Goal: Task Accomplishment & Management: Manage account settings

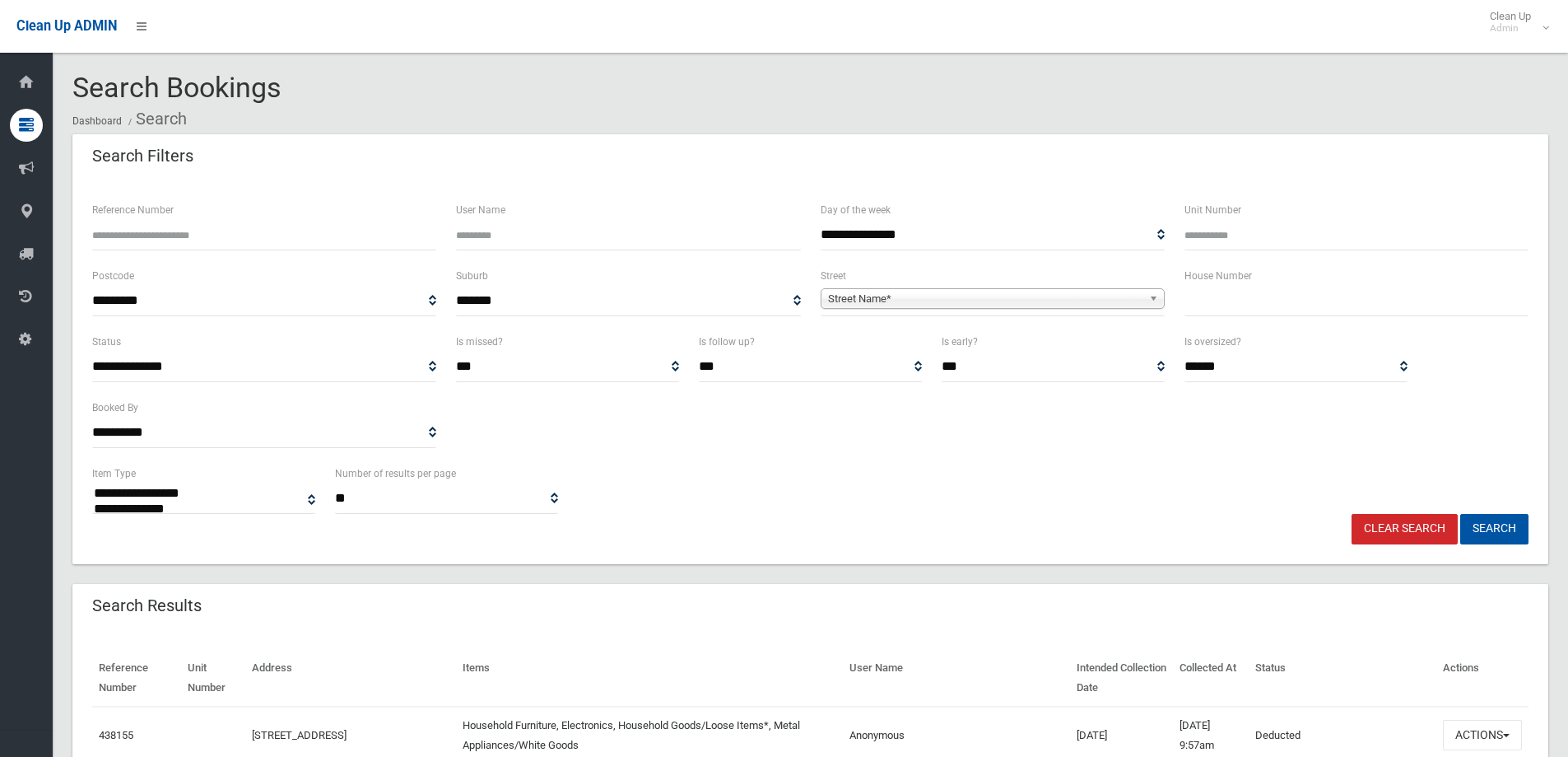
select select
click at [1246, 303] on input "text" at bounding box center [1356, 300] width 344 height 30
type input "*"
type input "**"
click at [1102, 300] on span "Street Name*" at bounding box center [985, 299] width 315 height 20
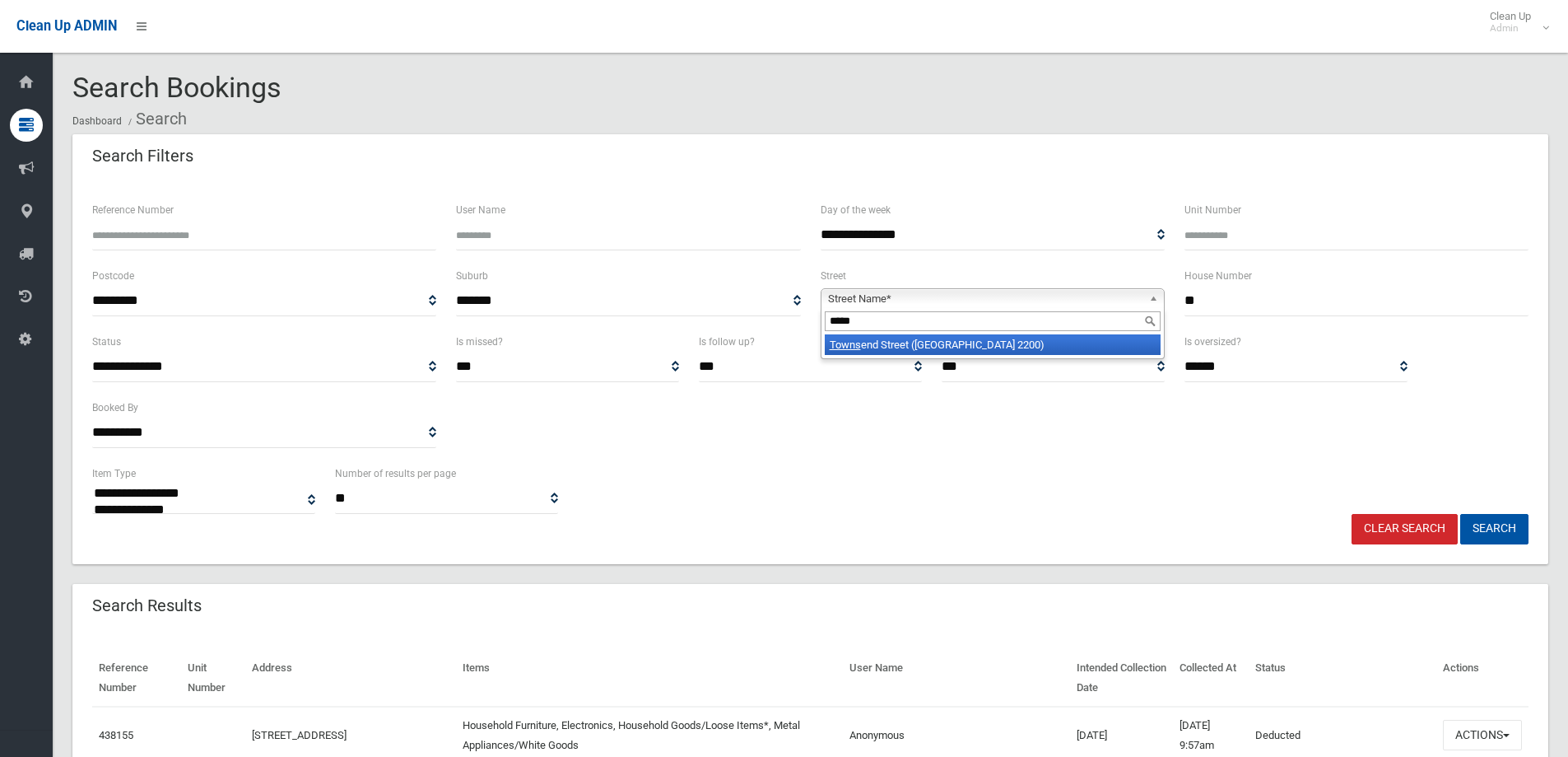
type input "*****"
click at [1037, 350] on li "Towns end Street (CONDELL PARK 2200)" at bounding box center [993, 345] width 335 height 21
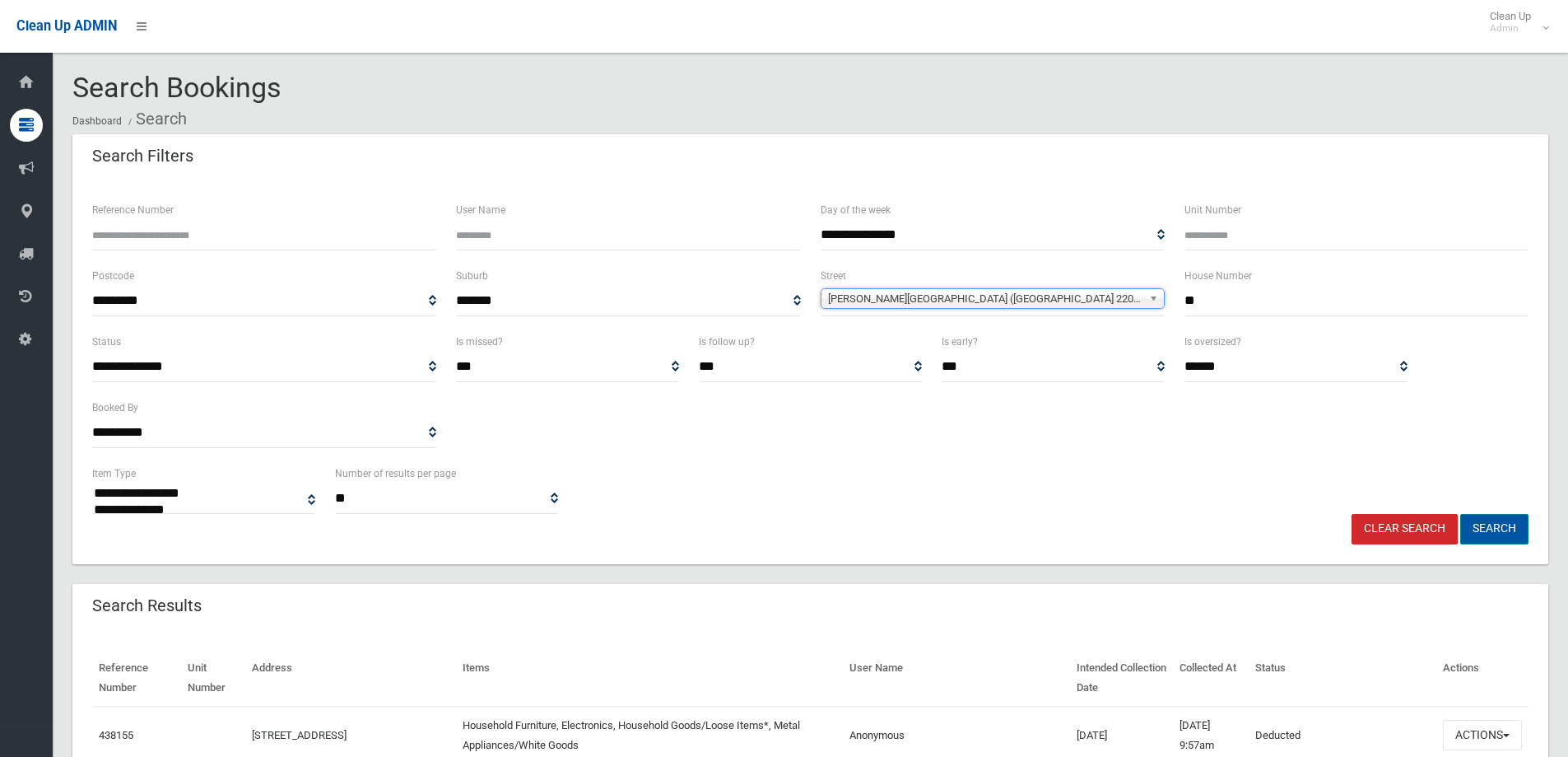
click at [1501, 528] on button "Search" at bounding box center [1493, 528] width 68 height 30
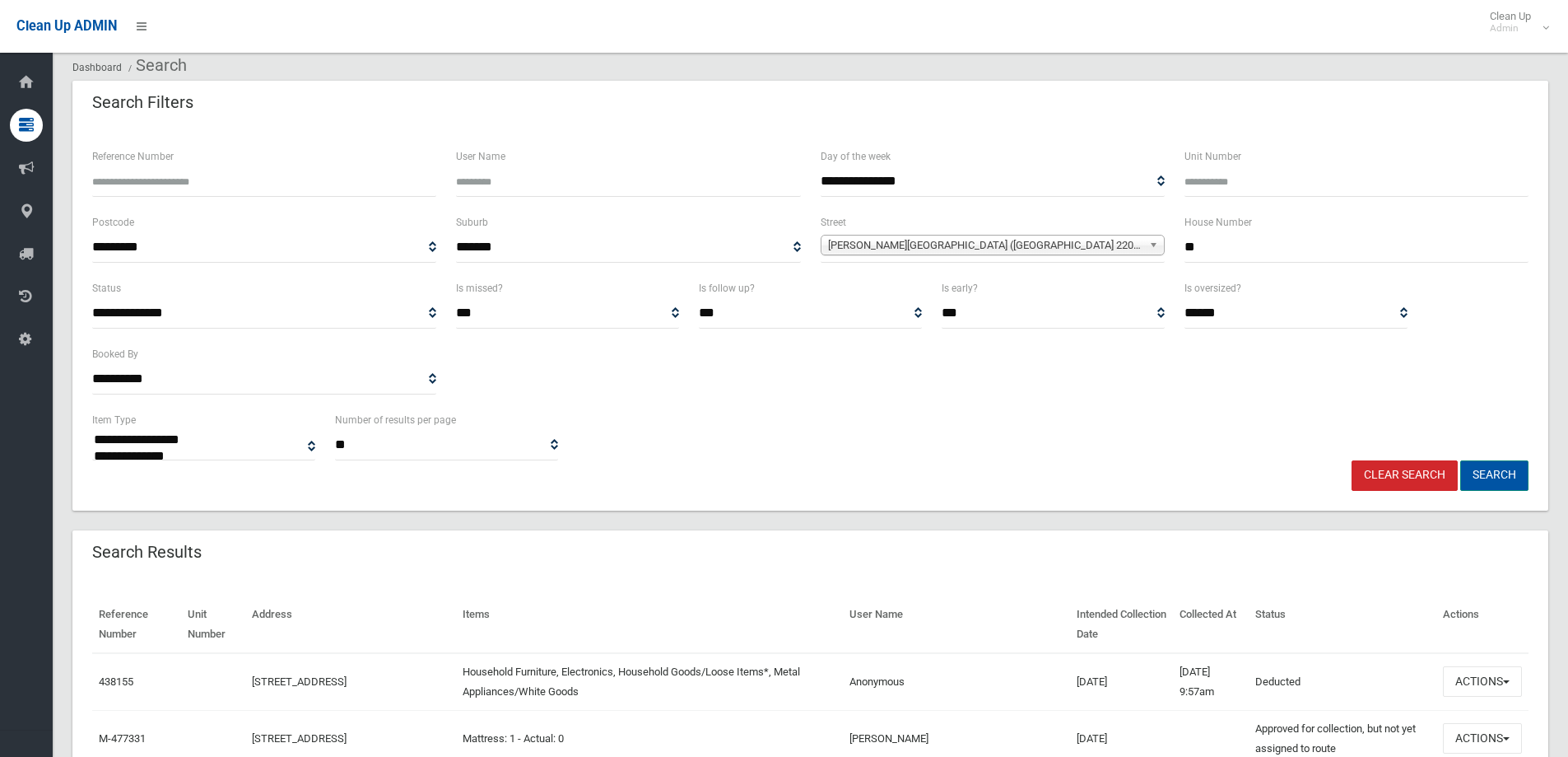
scroll to position [82, 0]
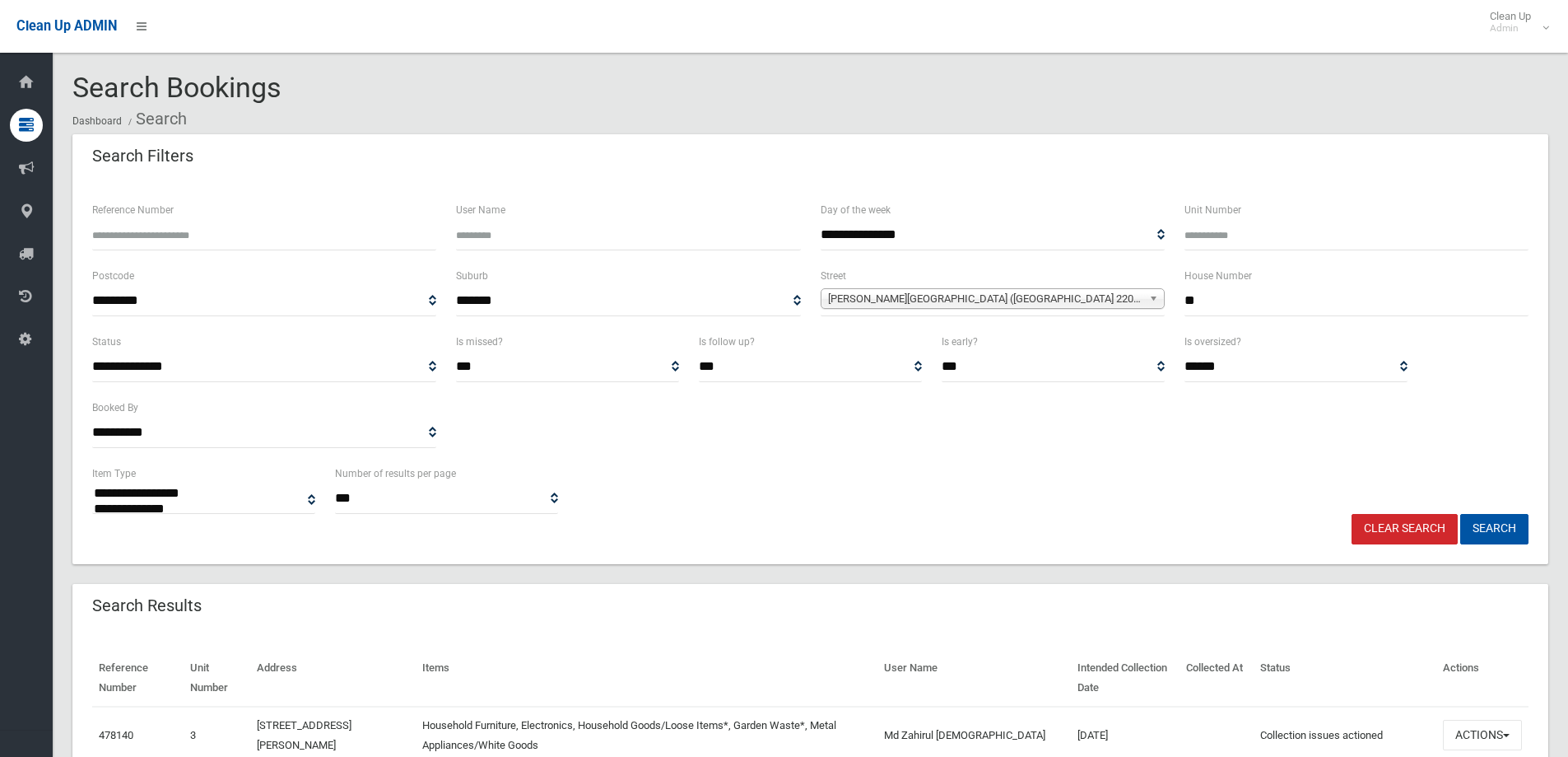
select select
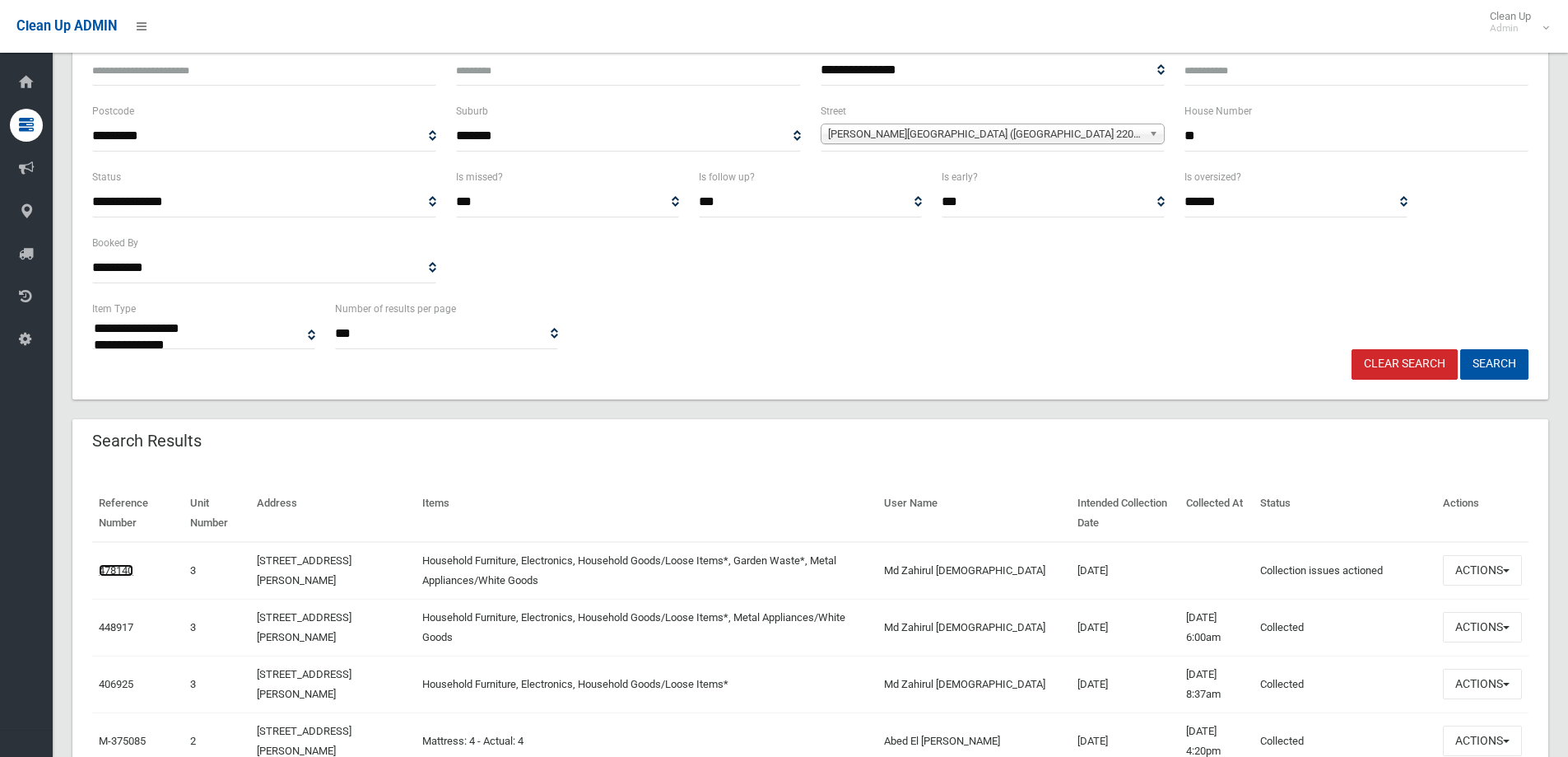
click at [128, 565] on link "478140" at bounding box center [116, 570] width 35 height 13
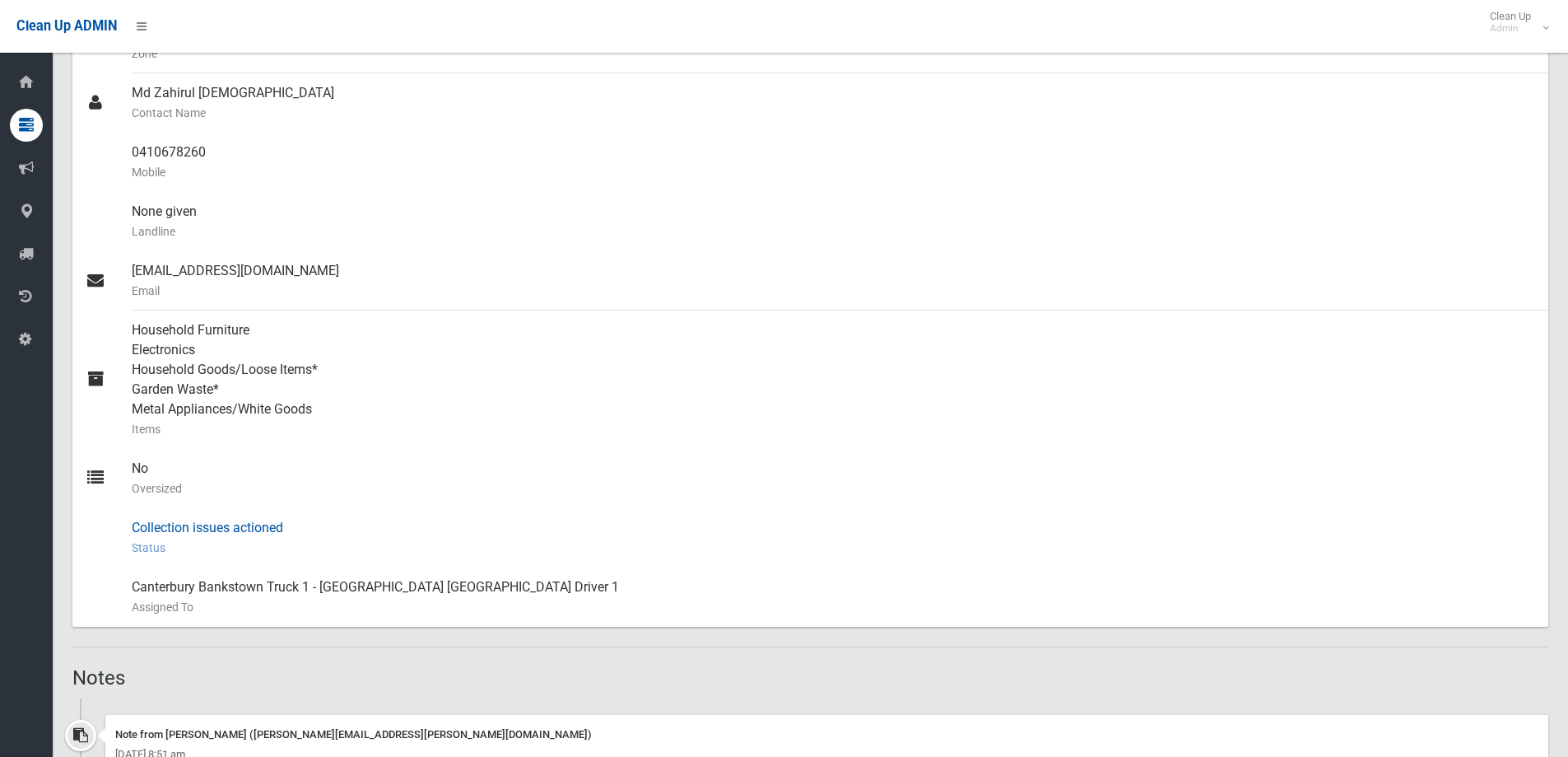
scroll to position [906, 0]
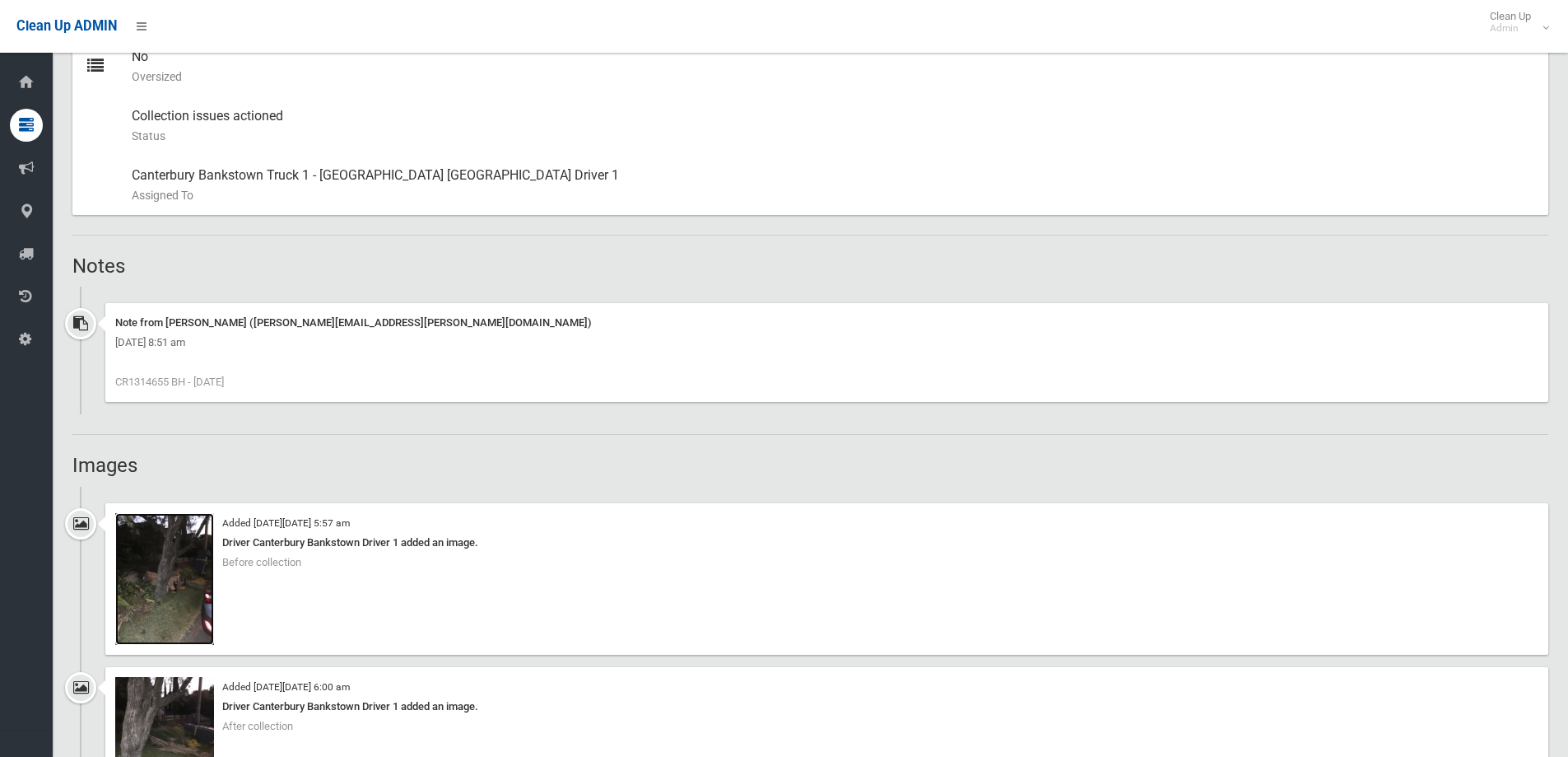
click at [181, 606] on img at bounding box center [164, 578] width 98 height 131
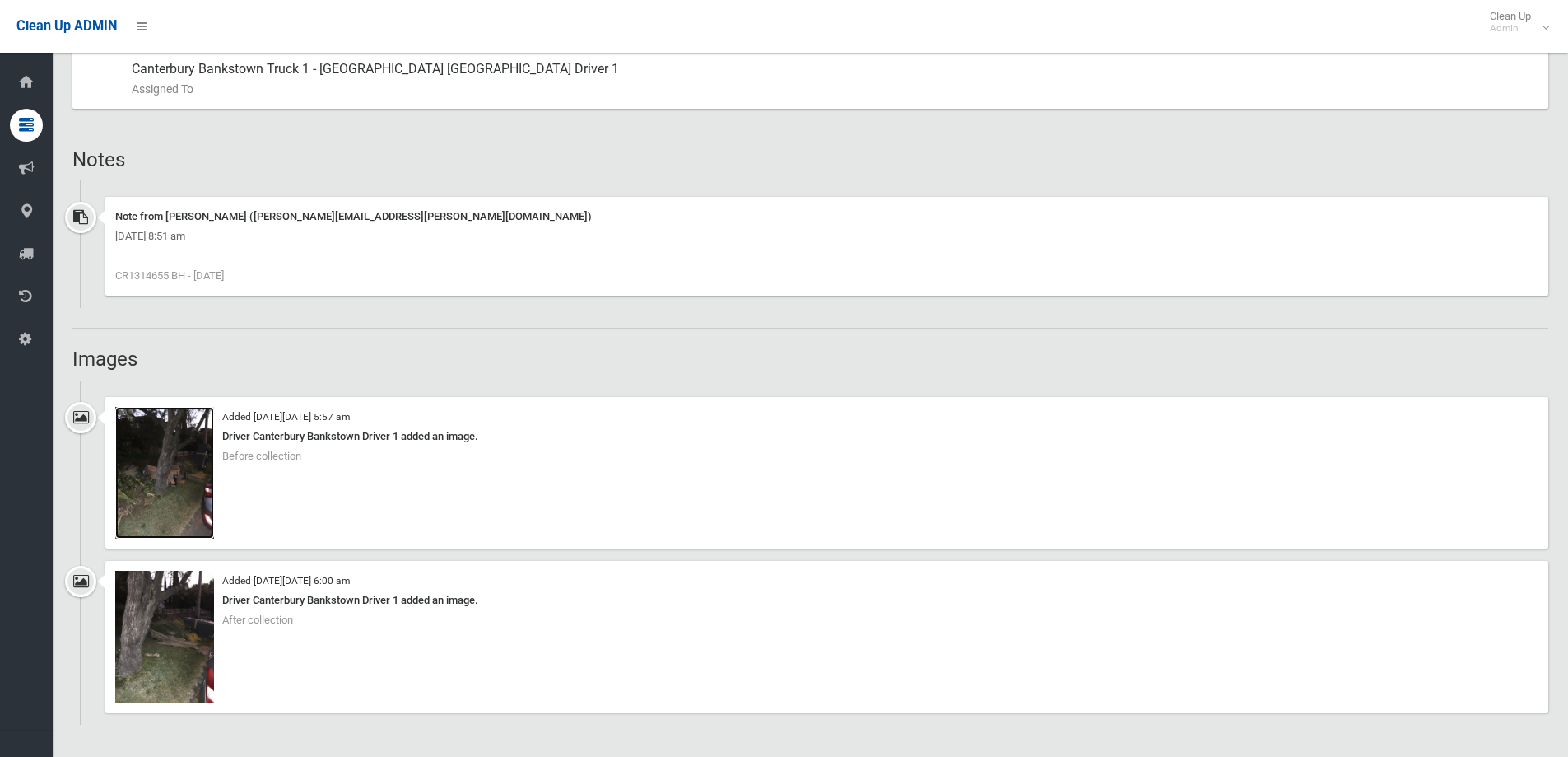
scroll to position [1153, 0]
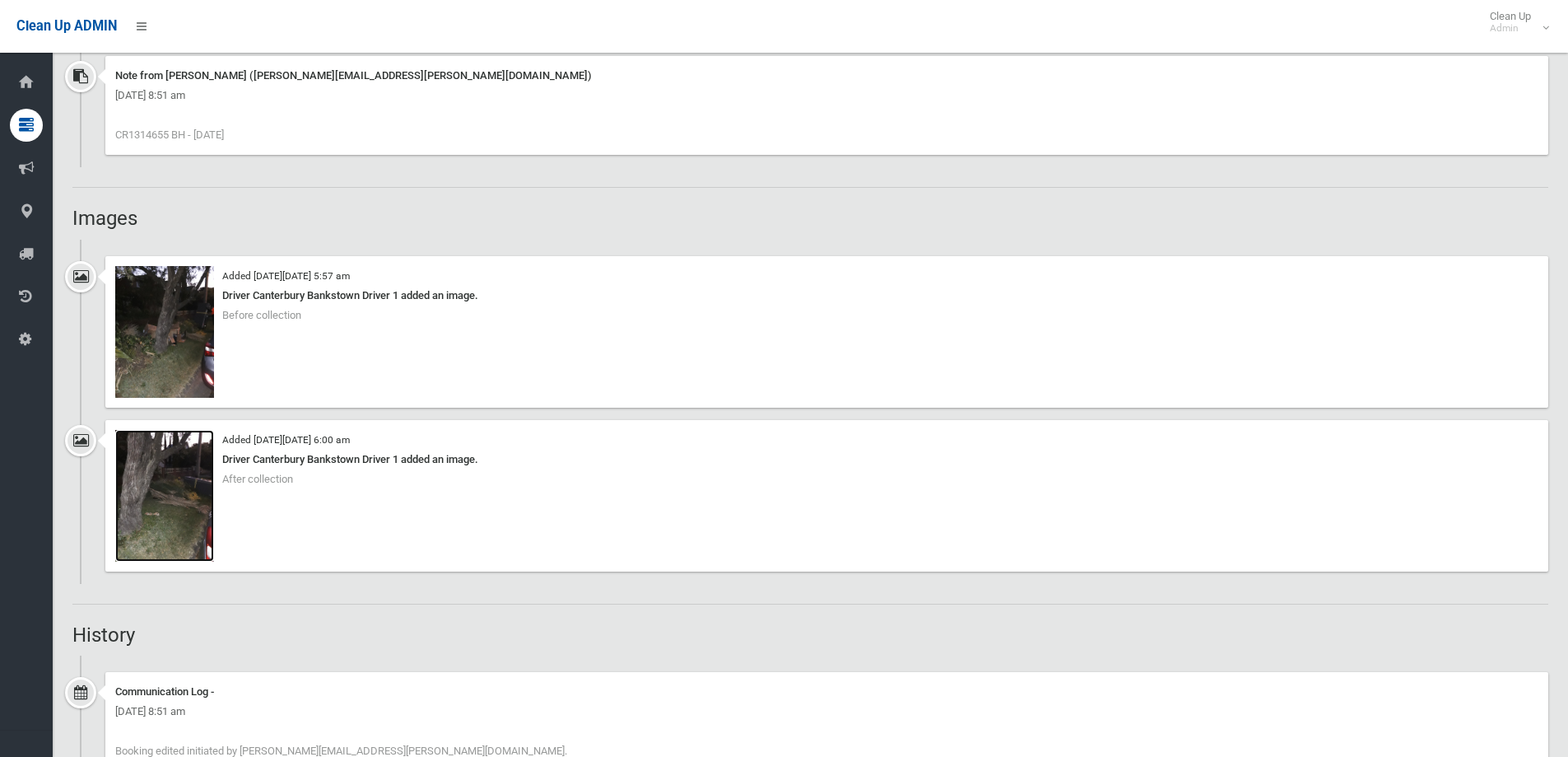
click at [162, 531] on img at bounding box center [164, 495] width 98 height 131
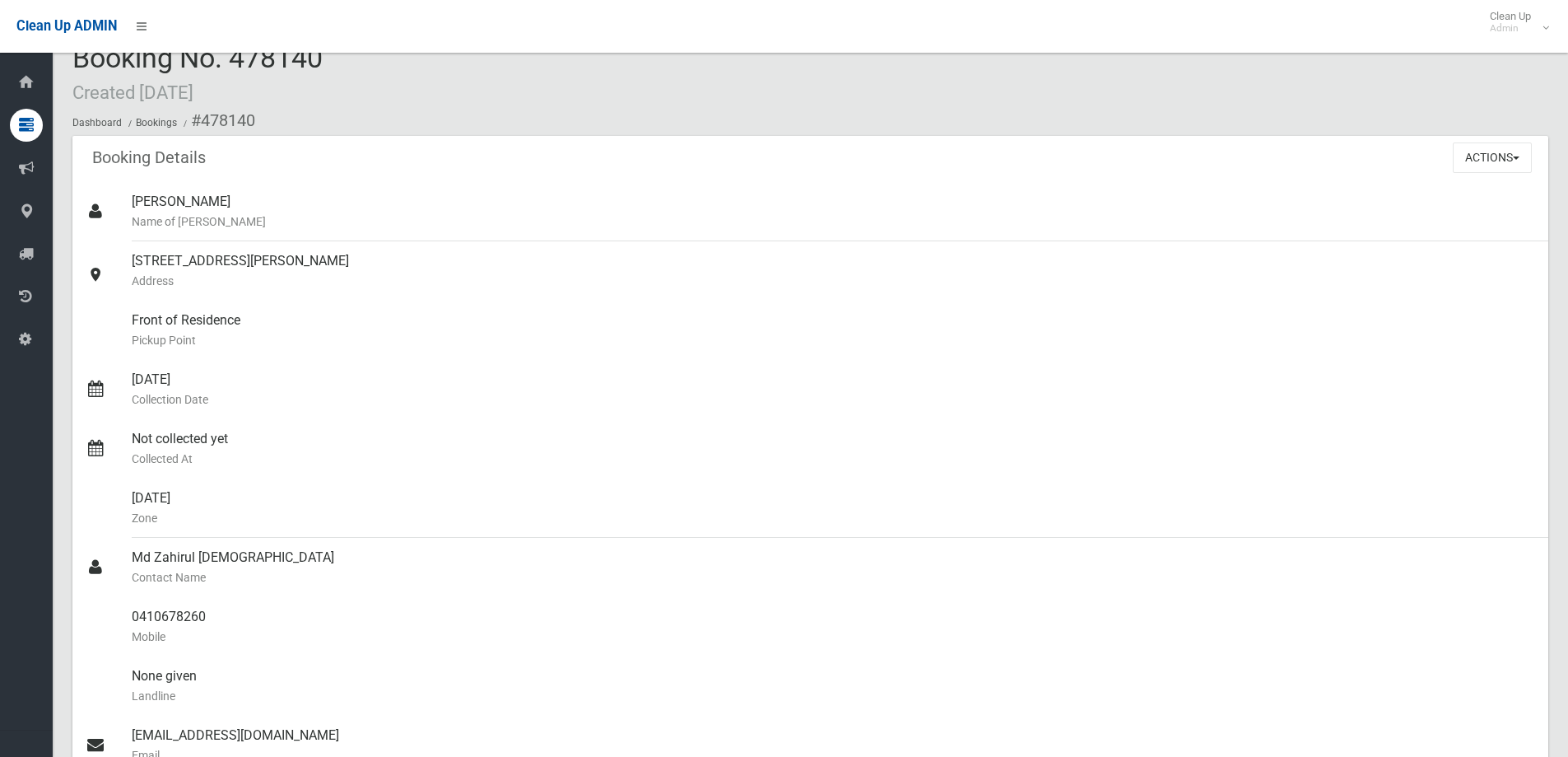
scroll to position [0, 0]
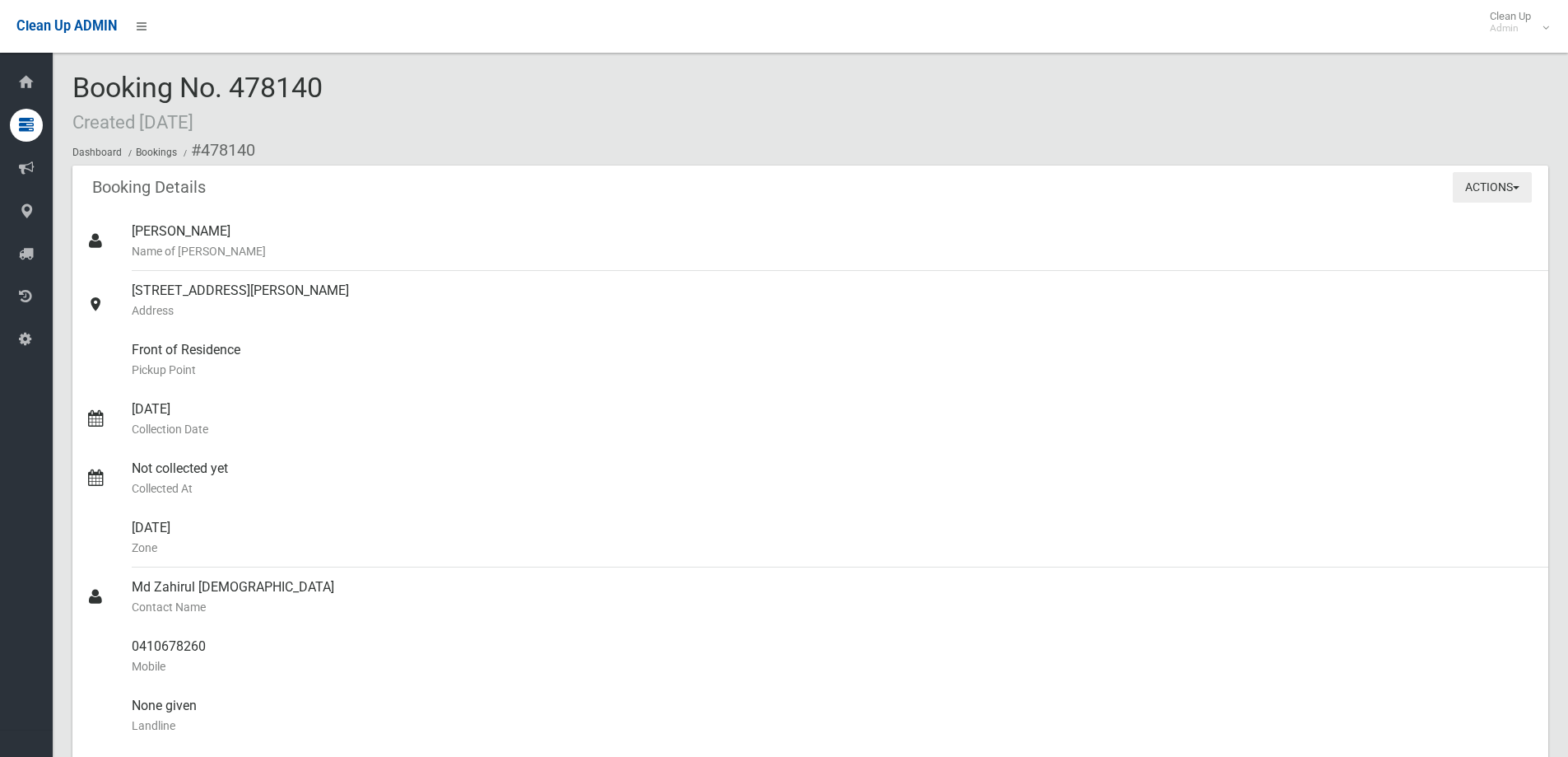
click at [1529, 188] on button "Actions" at bounding box center [1491, 187] width 79 height 30
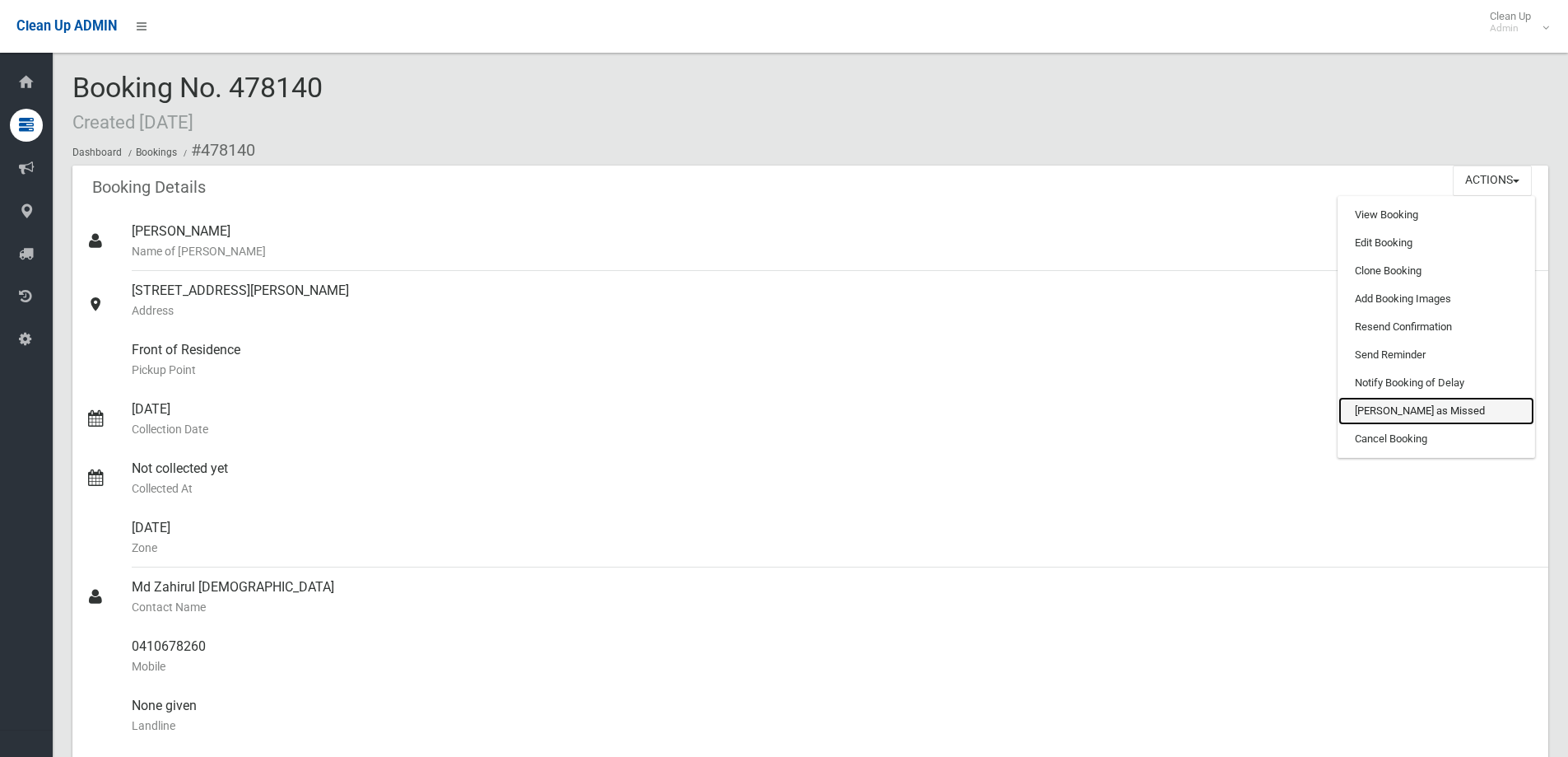
click at [1398, 410] on link "[PERSON_NAME] as Missed" at bounding box center [1436, 410] width 196 height 28
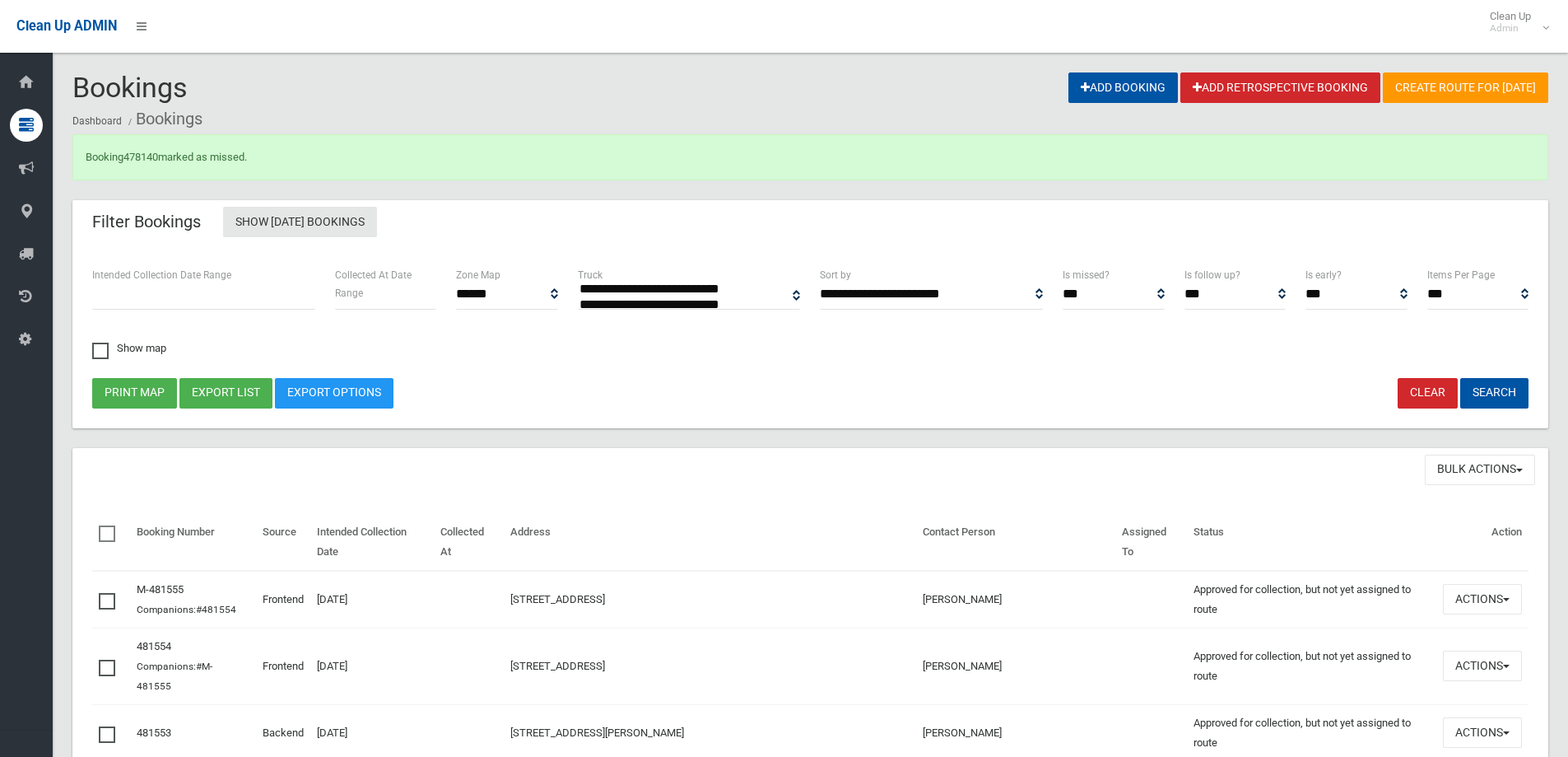
select select
click at [147, 156] on link "478140" at bounding box center [140, 157] width 35 height 13
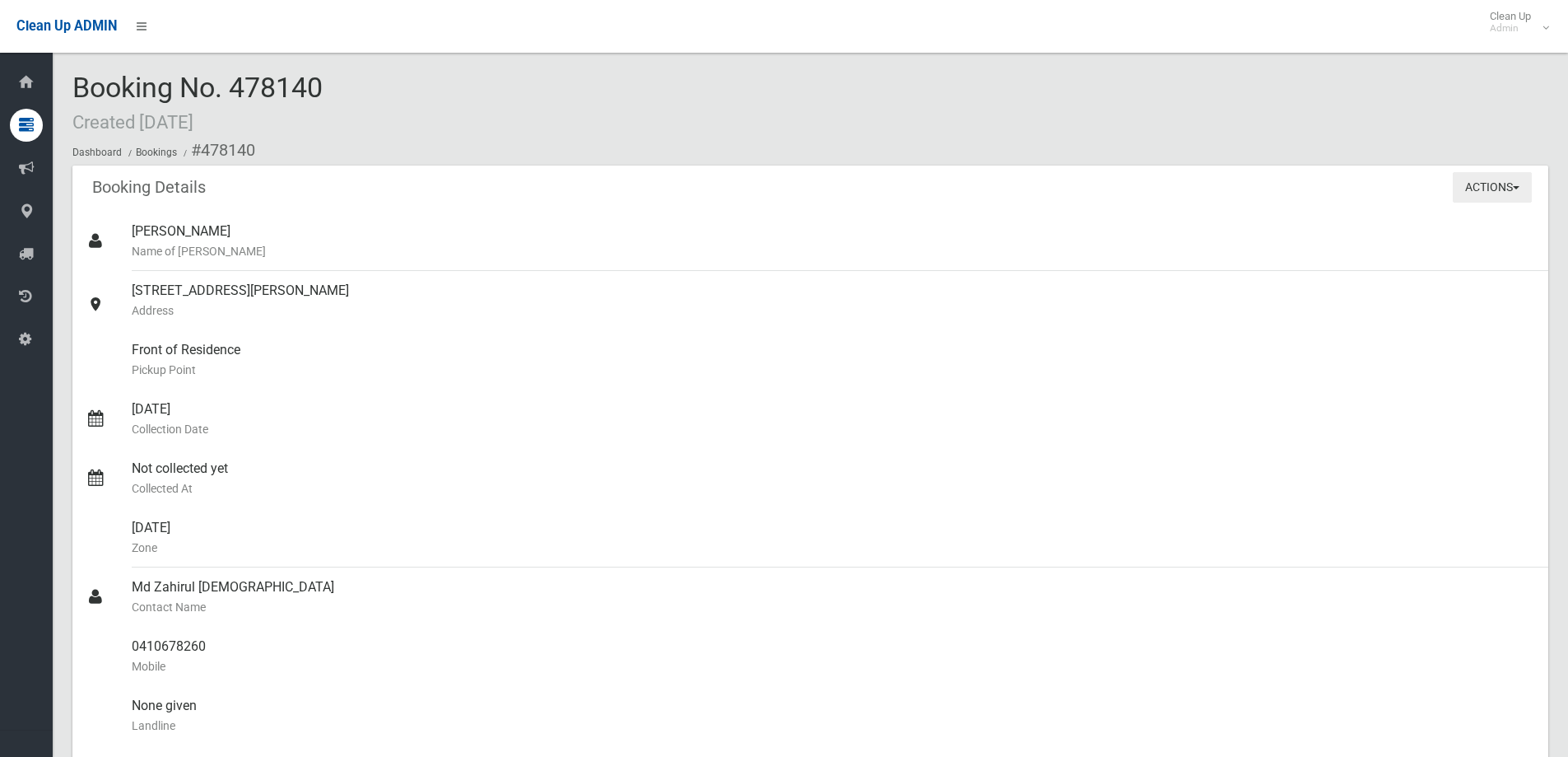
click at [1477, 191] on button "Actions" at bounding box center [1491, 187] width 79 height 30
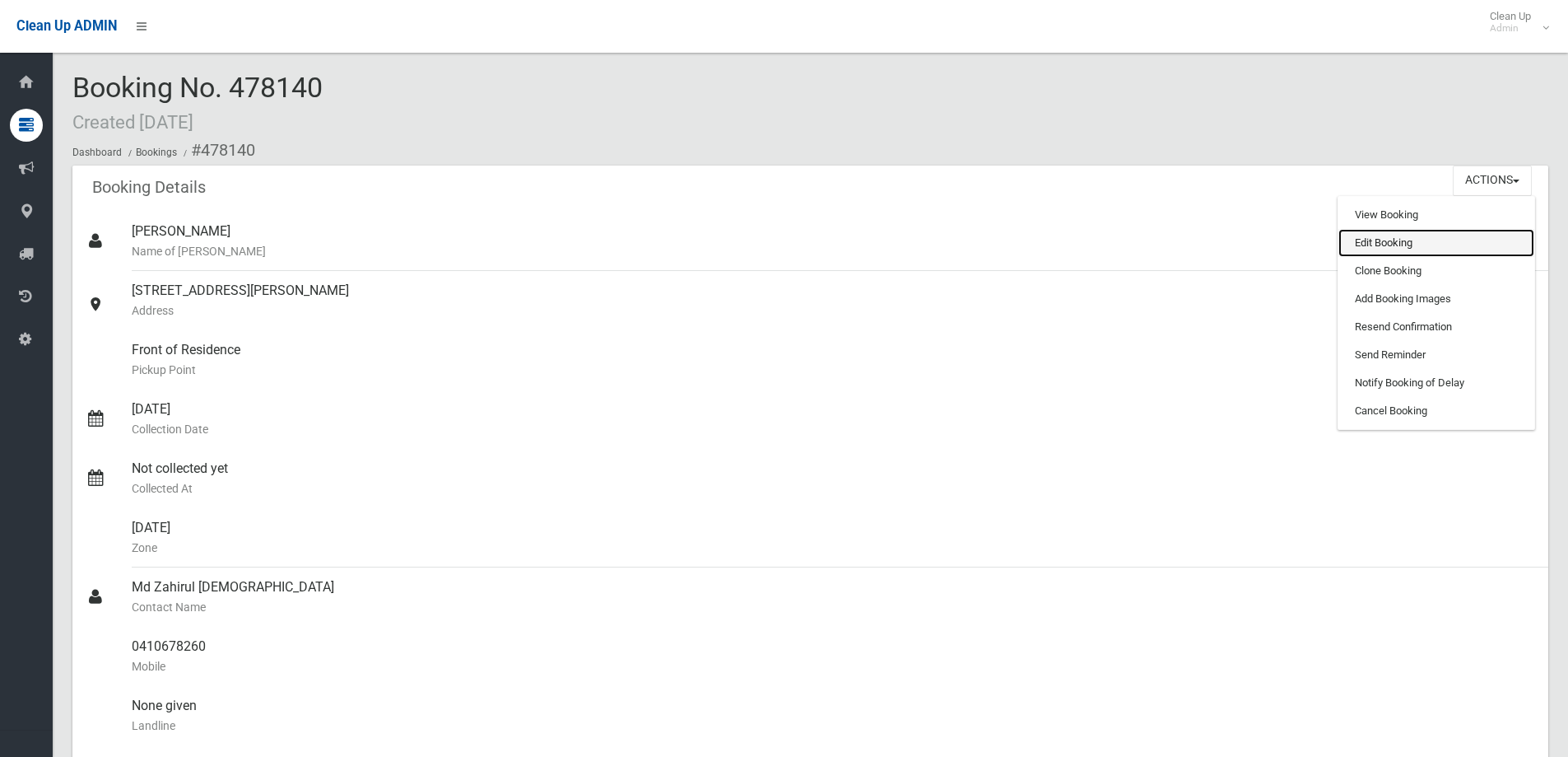
click at [1416, 244] on link "Edit Booking" at bounding box center [1436, 243] width 196 height 28
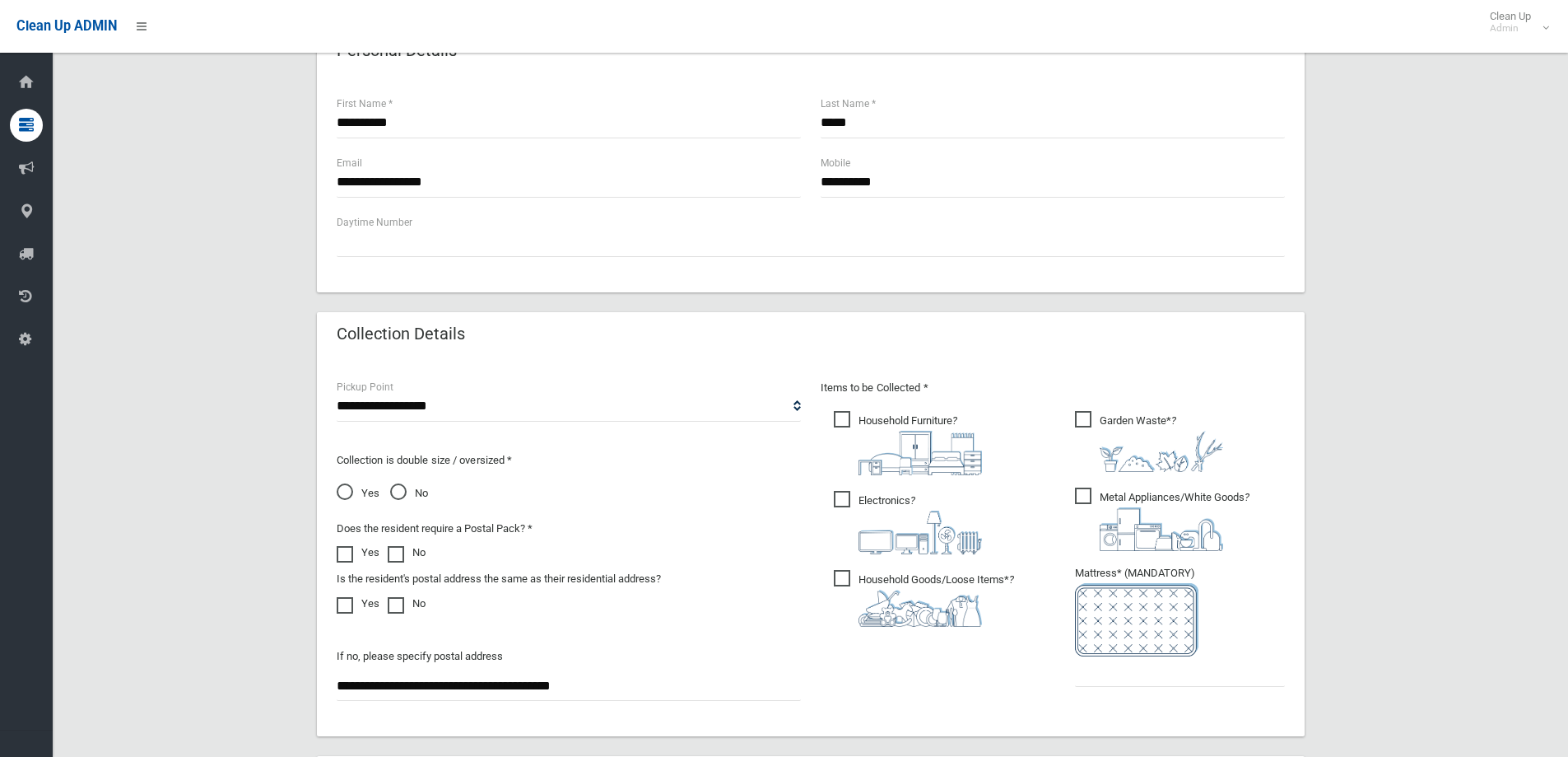
scroll to position [1016, 0]
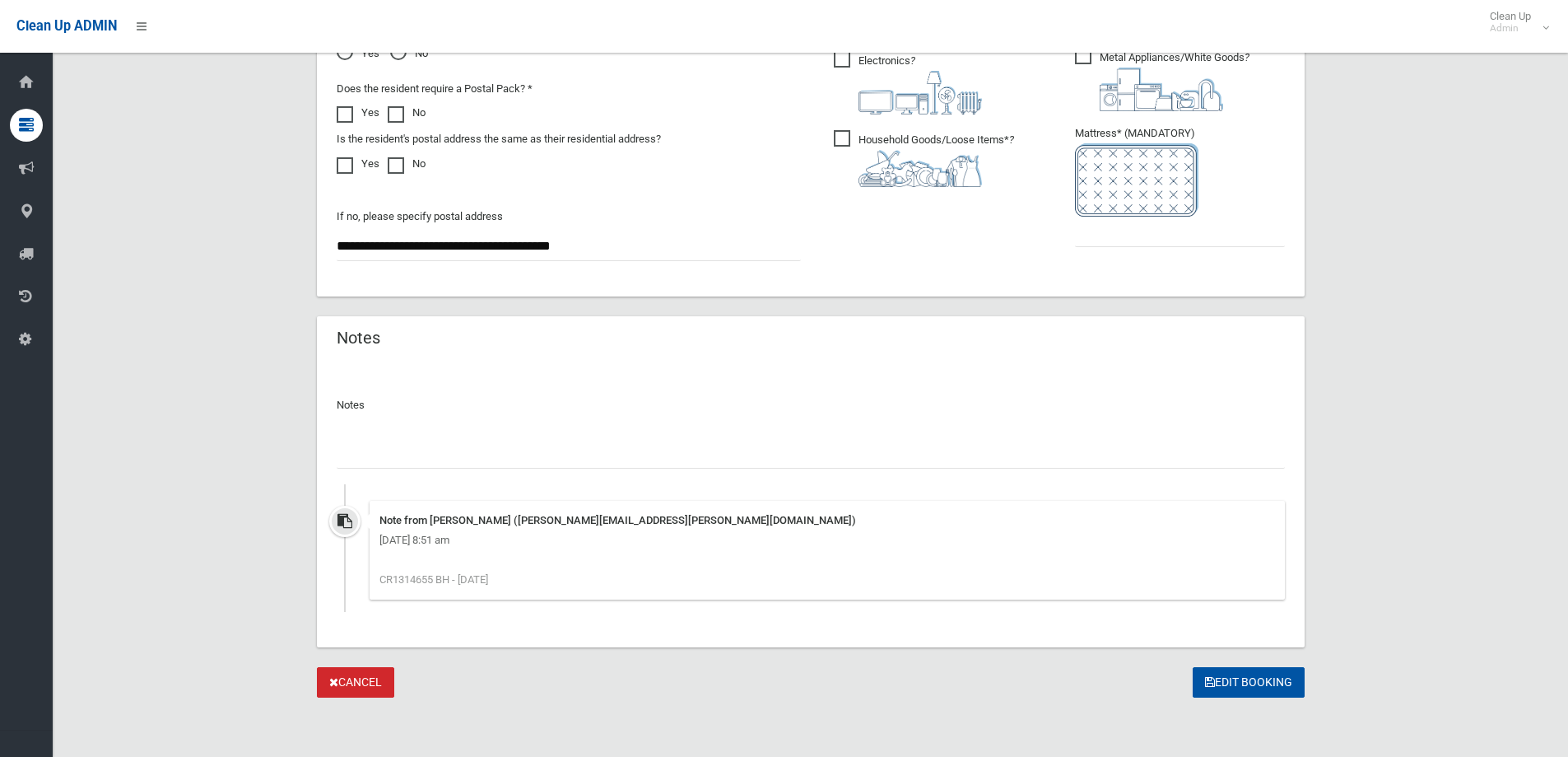
click at [439, 462] on input "text" at bounding box center [810, 452] width 948 height 30
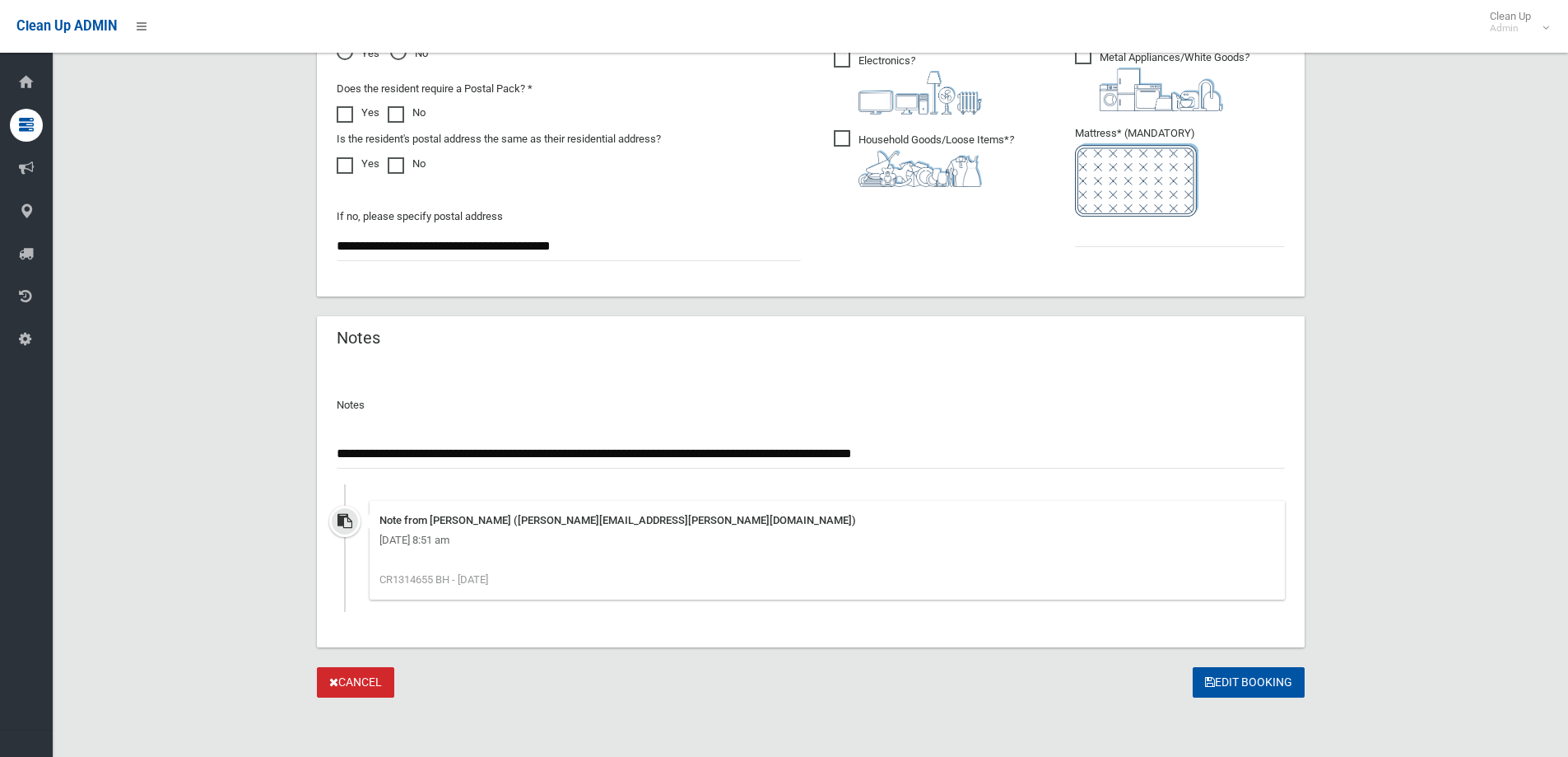
type input "**********"
click at [992, 497] on ul "Note from Belinda Harper (Belinda.harper@cbcity.nsw.gov.au) Tuesday 26th August…" at bounding box center [810, 548] width 948 height 128
click at [1282, 685] on button "Edit Booking" at bounding box center [1248, 681] width 112 height 30
click at [1180, 237] on input "text" at bounding box center [1180, 231] width 210 height 30
type input "*"
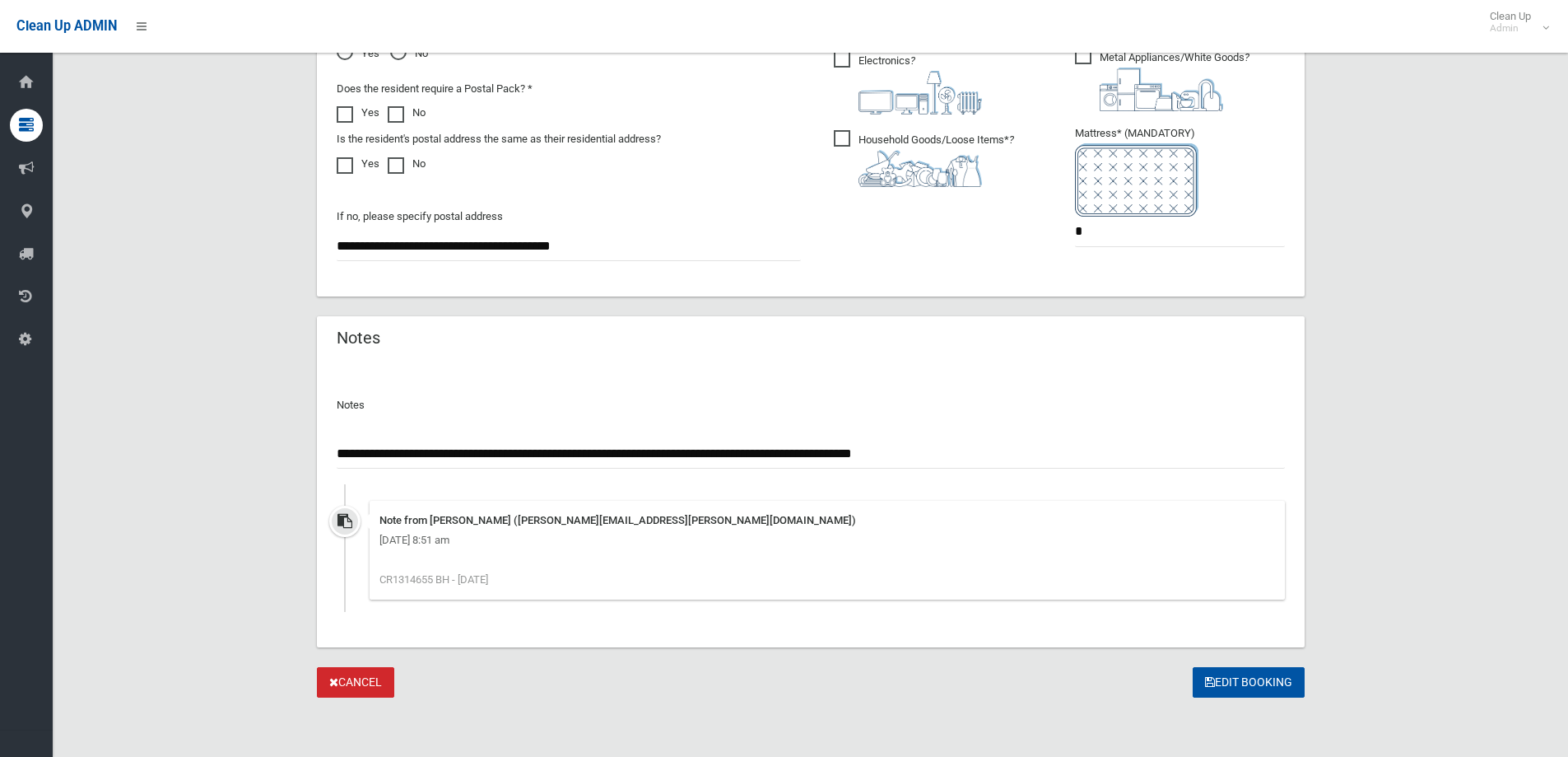
click at [1222, 673] on button "Edit Booking" at bounding box center [1248, 681] width 112 height 30
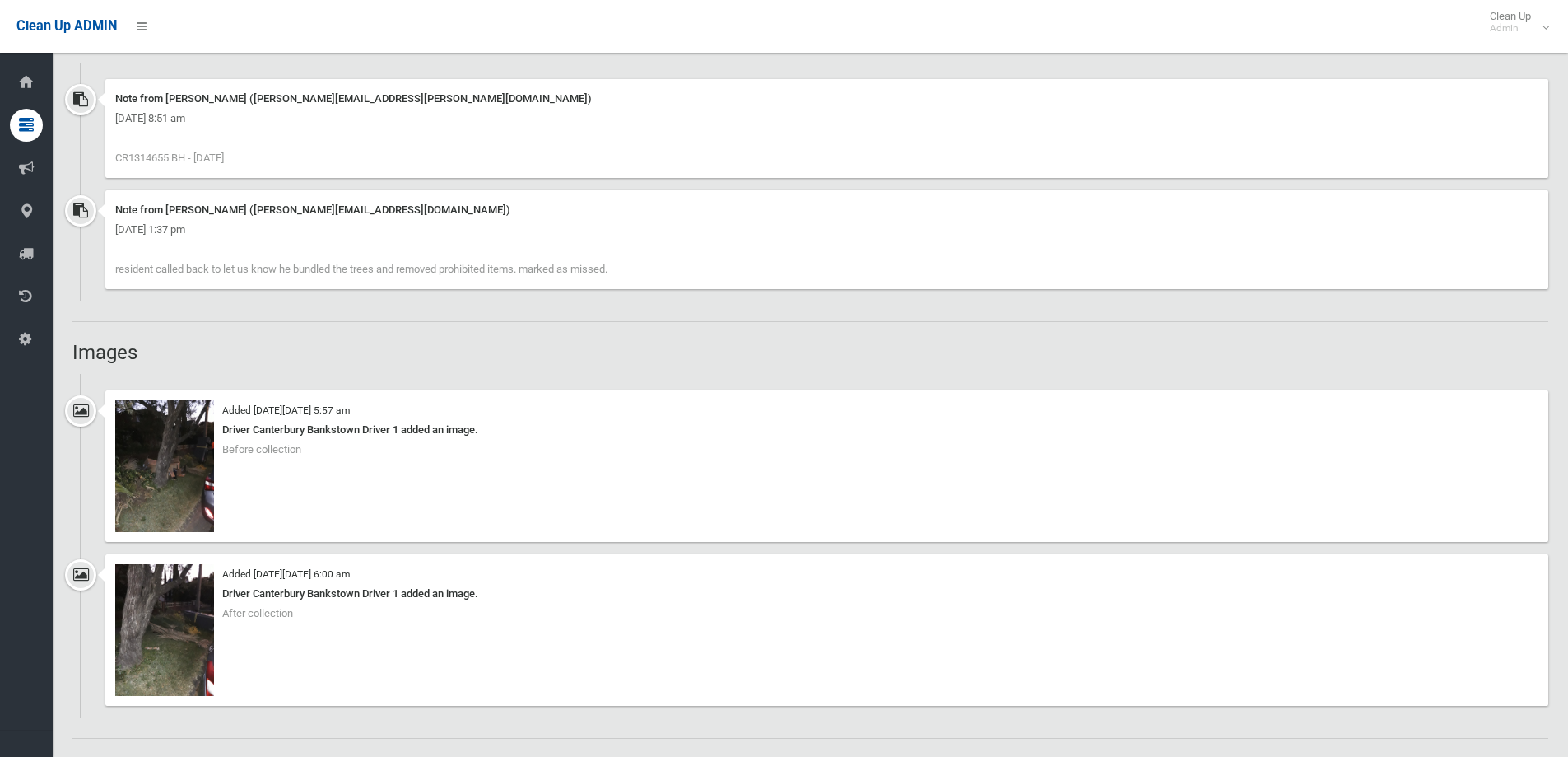
scroll to position [1153, 0]
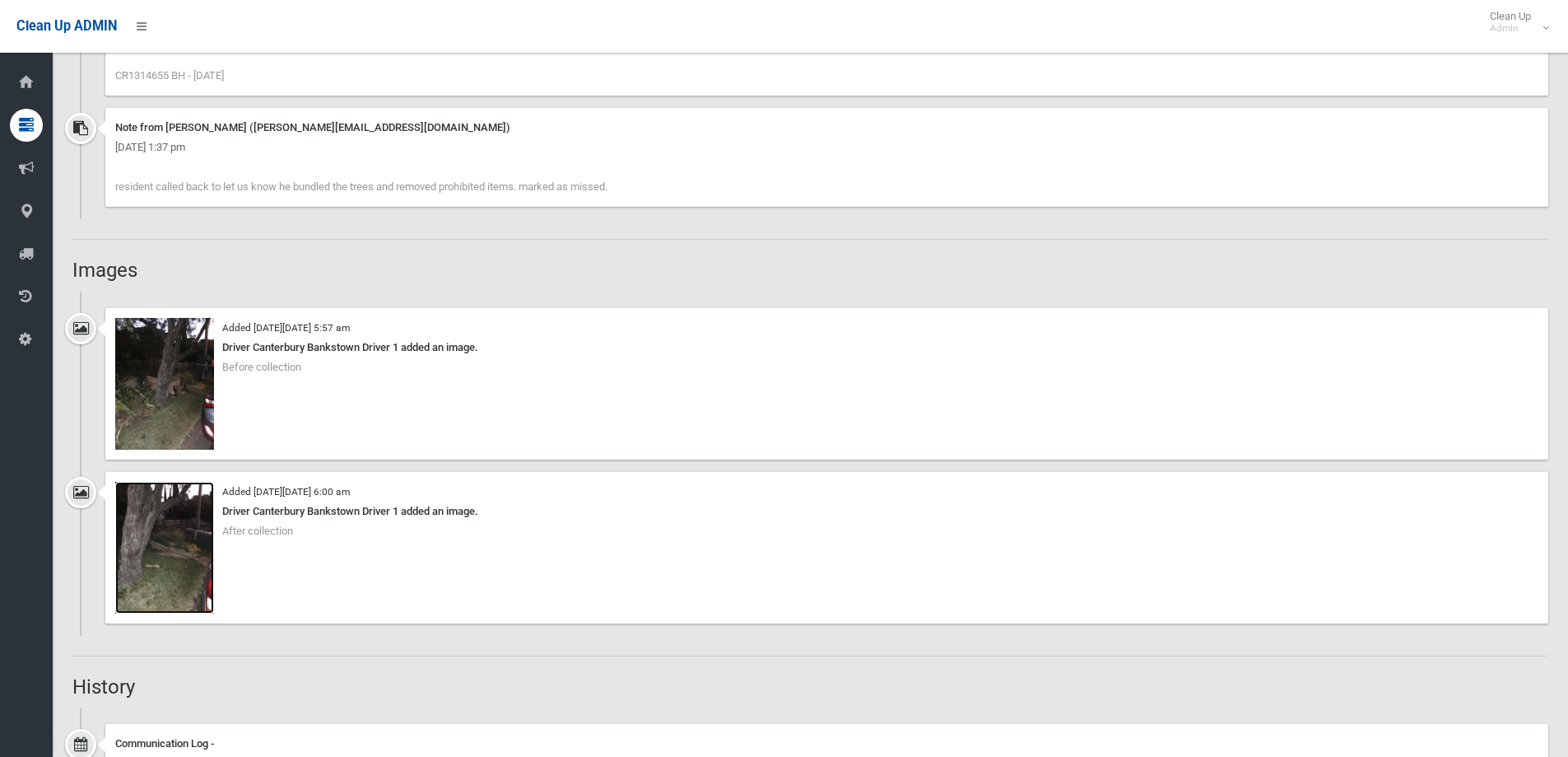
click at [187, 562] on img at bounding box center [164, 547] width 98 height 131
click at [175, 398] on img at bounding box center [164, 383] width 98 height 131
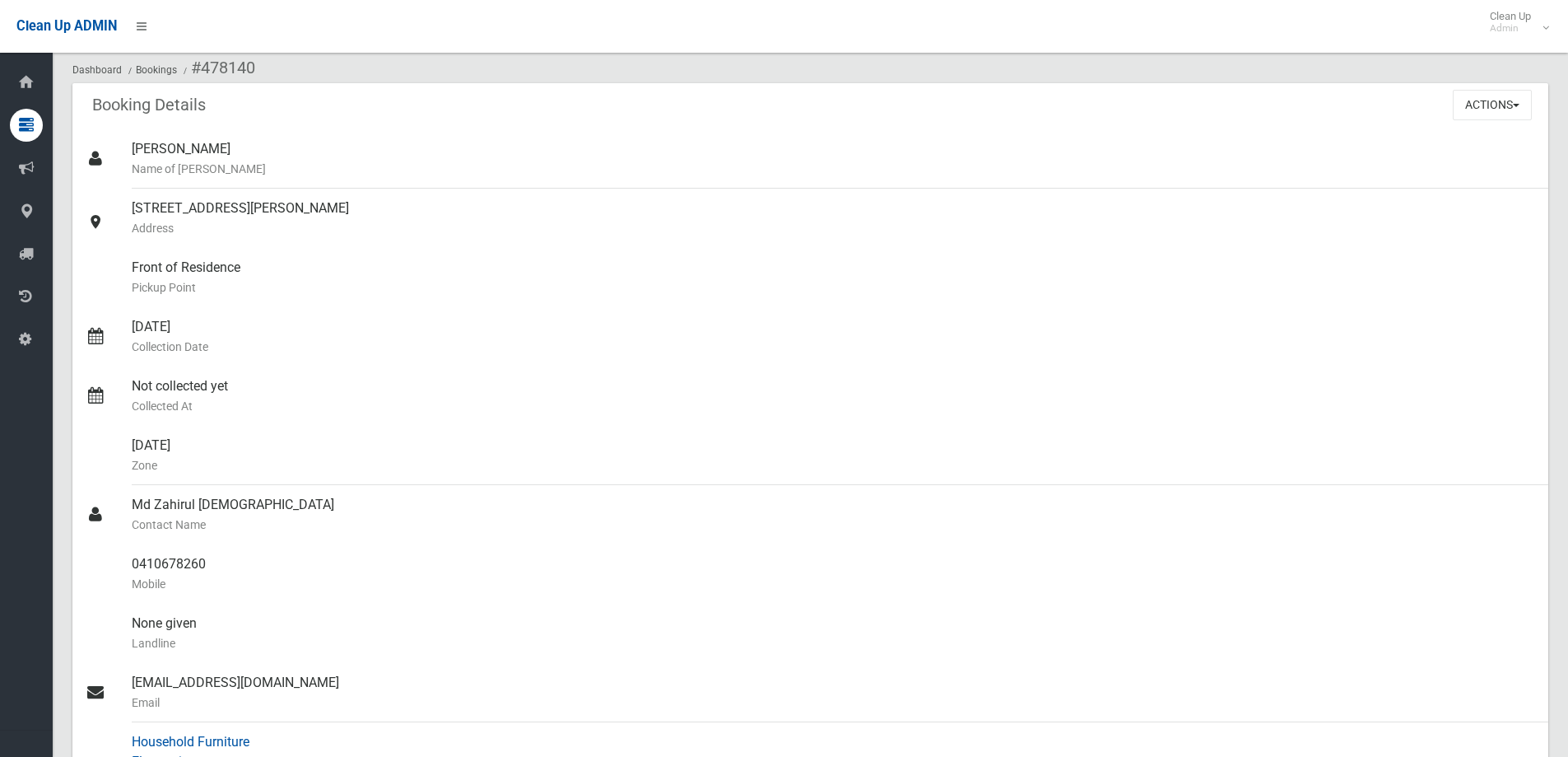
scroll to position [0, 0]
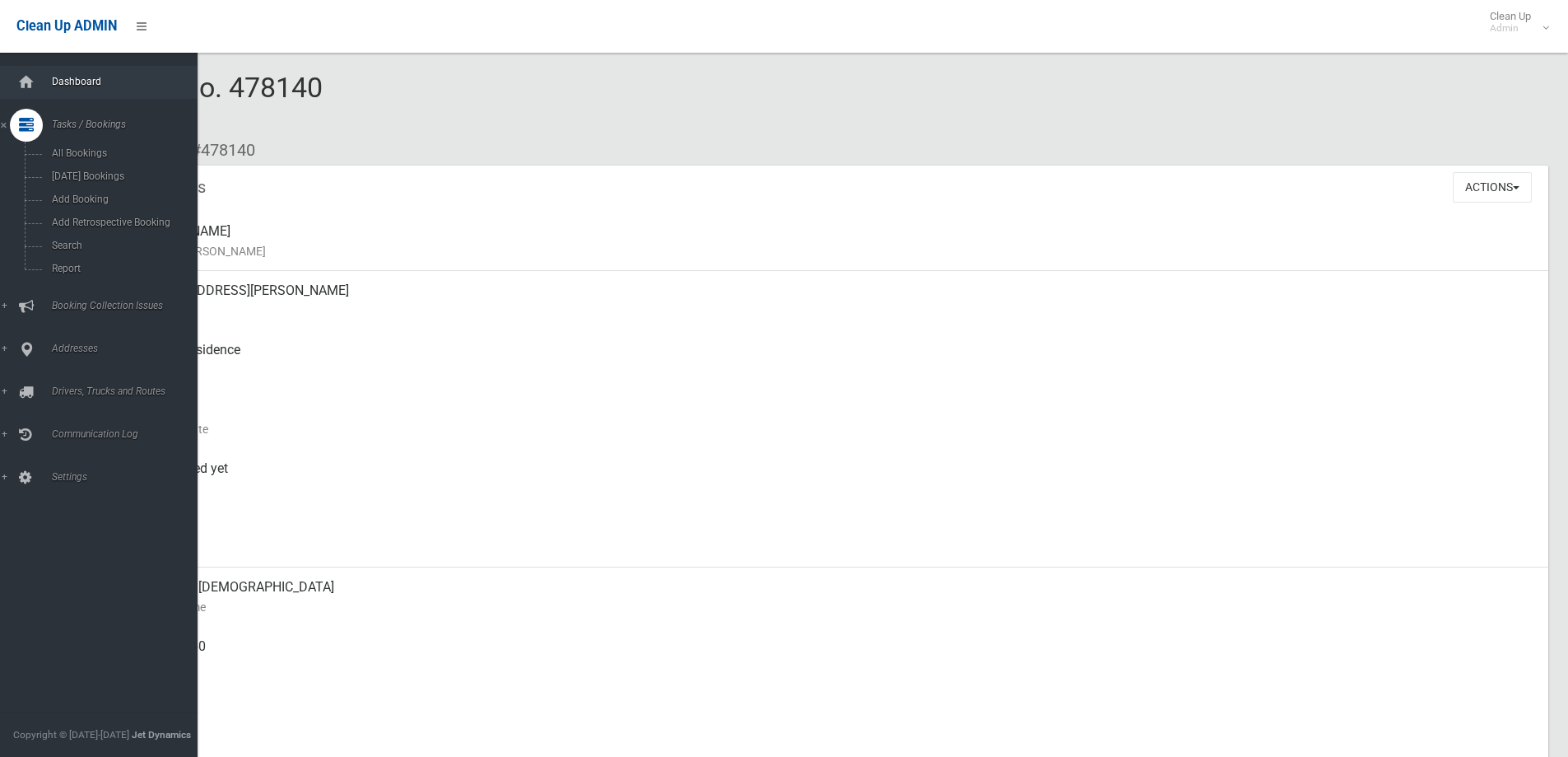
click at [57, 66] on link "Dashboard" at bounding box center [105, 82] width 210 height 33
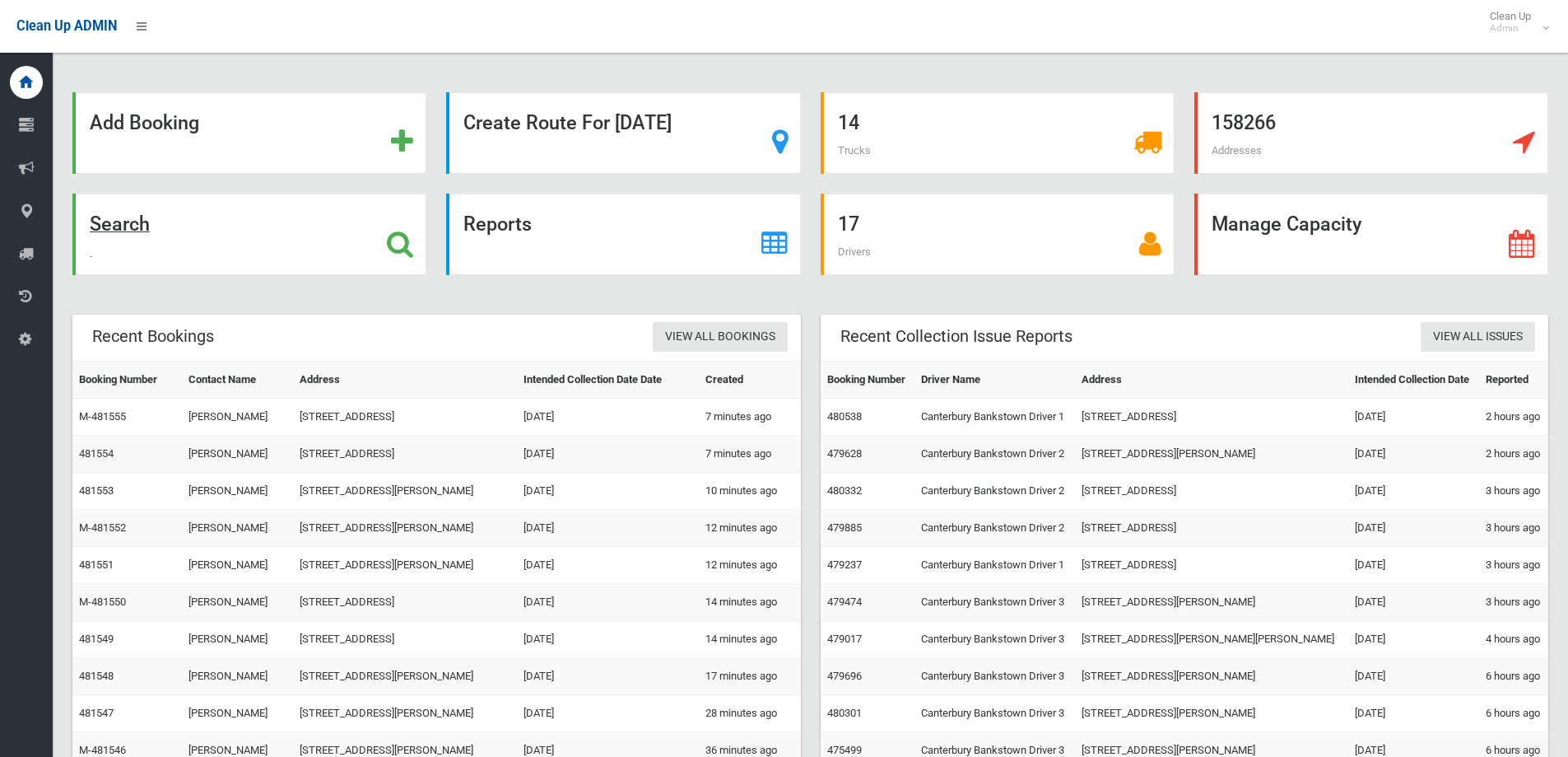
click at [258, 253] on div "Search" at bounding box center [249, 233] width 354 height 81
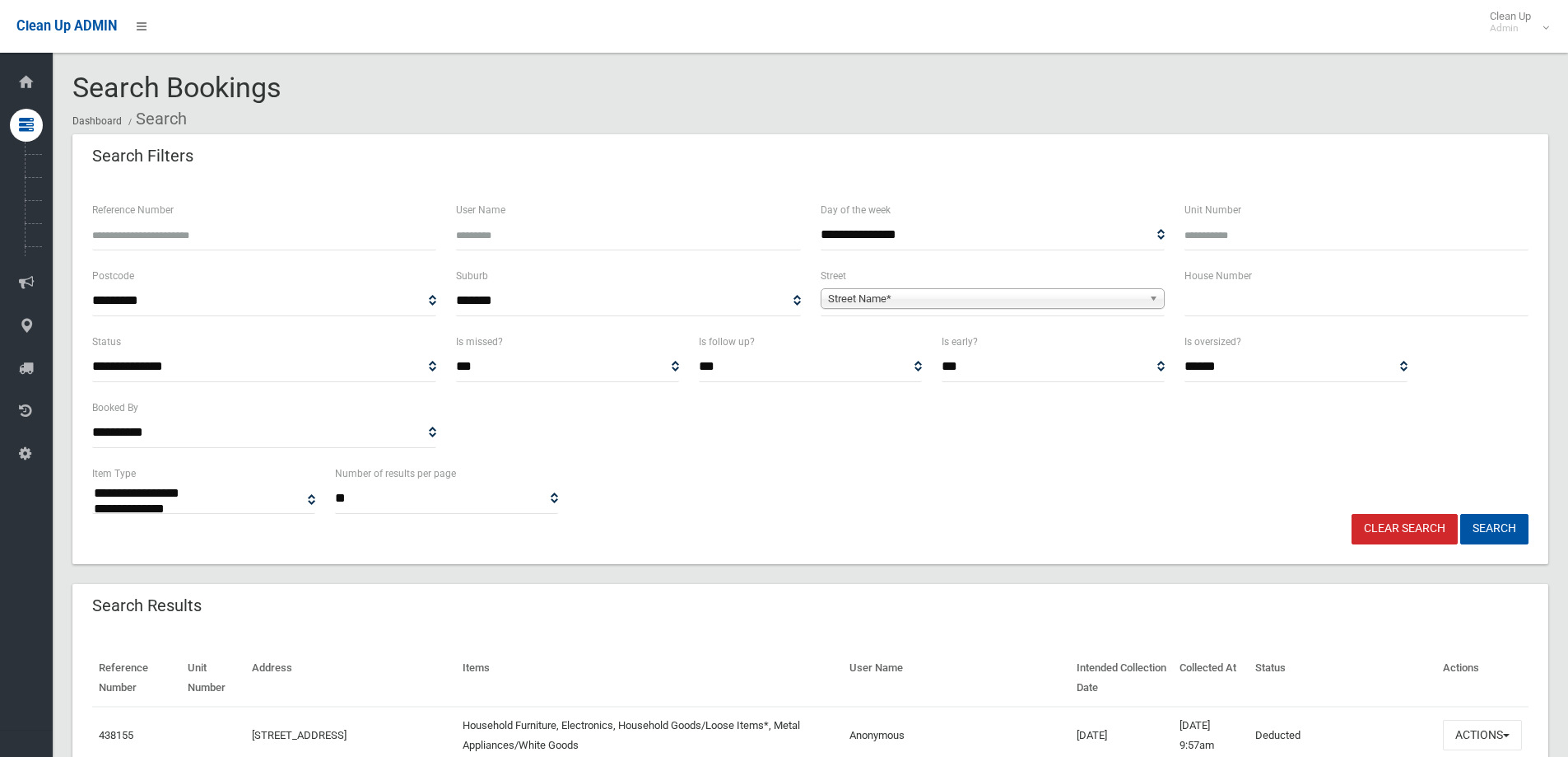
select select
click at [1206, 311] on input "text" at bounding box center [1356, 300] width 344 height 30
type input "**"
click at [1099, 296] on span "Street Name*" at bounding box center [985, 299] width 315 height 20
type input "********"
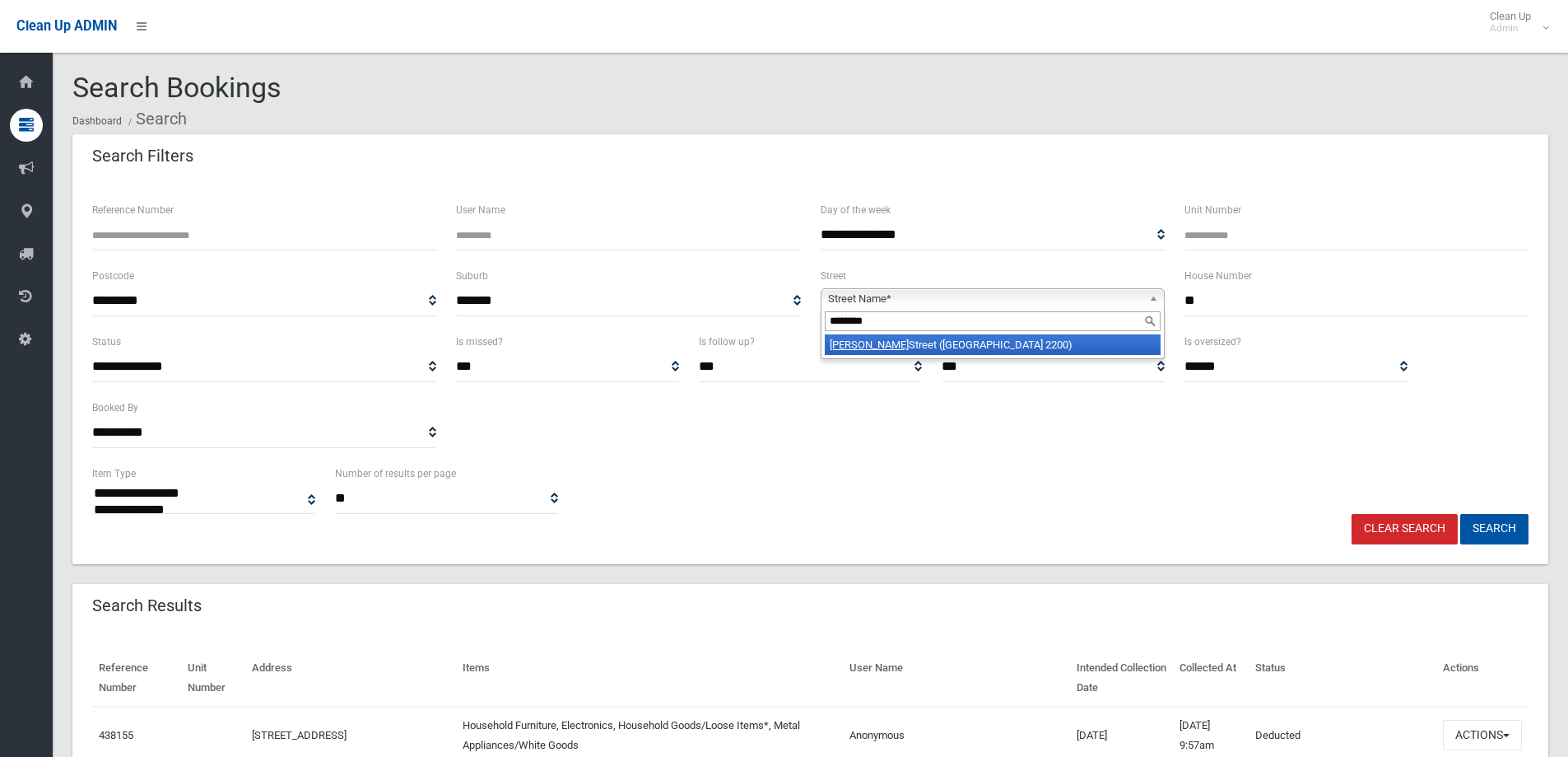
click at [1066, 342] on li "Townsend Street (CONDELL PARK 2200)" at bounding box center [993, 345] width 335 height 21
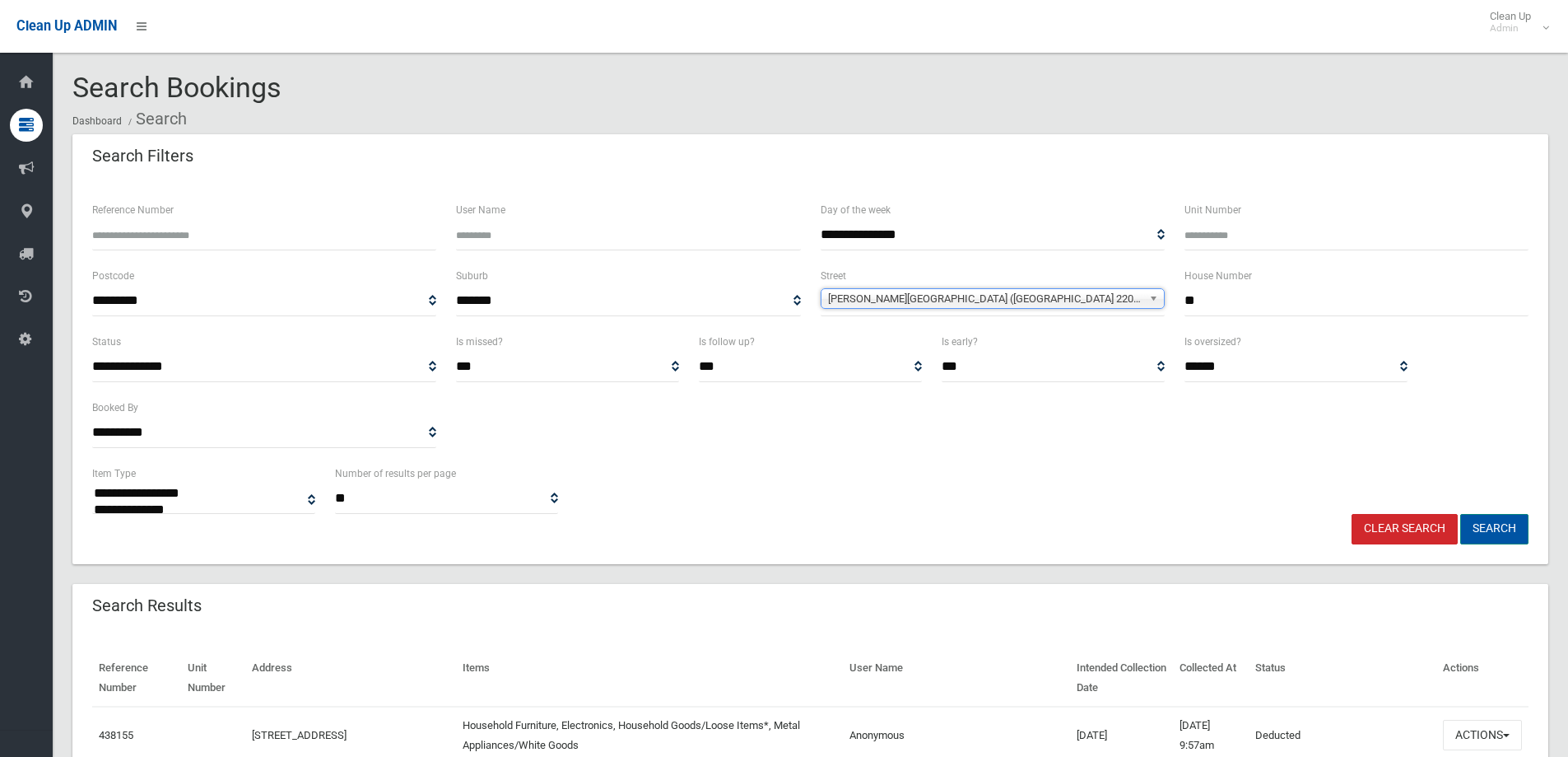
click at [1466, 515] on button "Search" at bounding box center [1493, 528] width 68 height 30
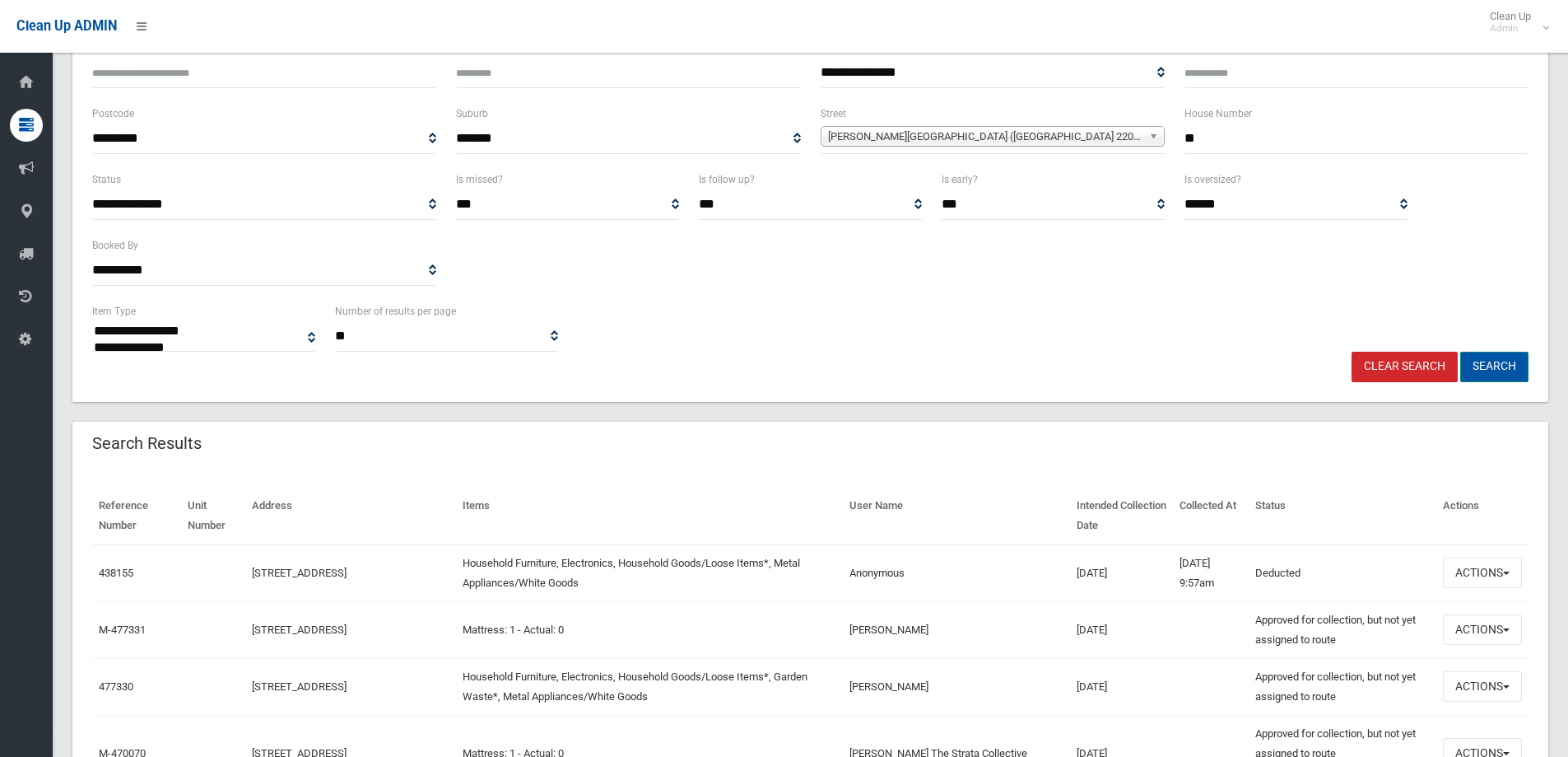
scroll to position [165, 0]
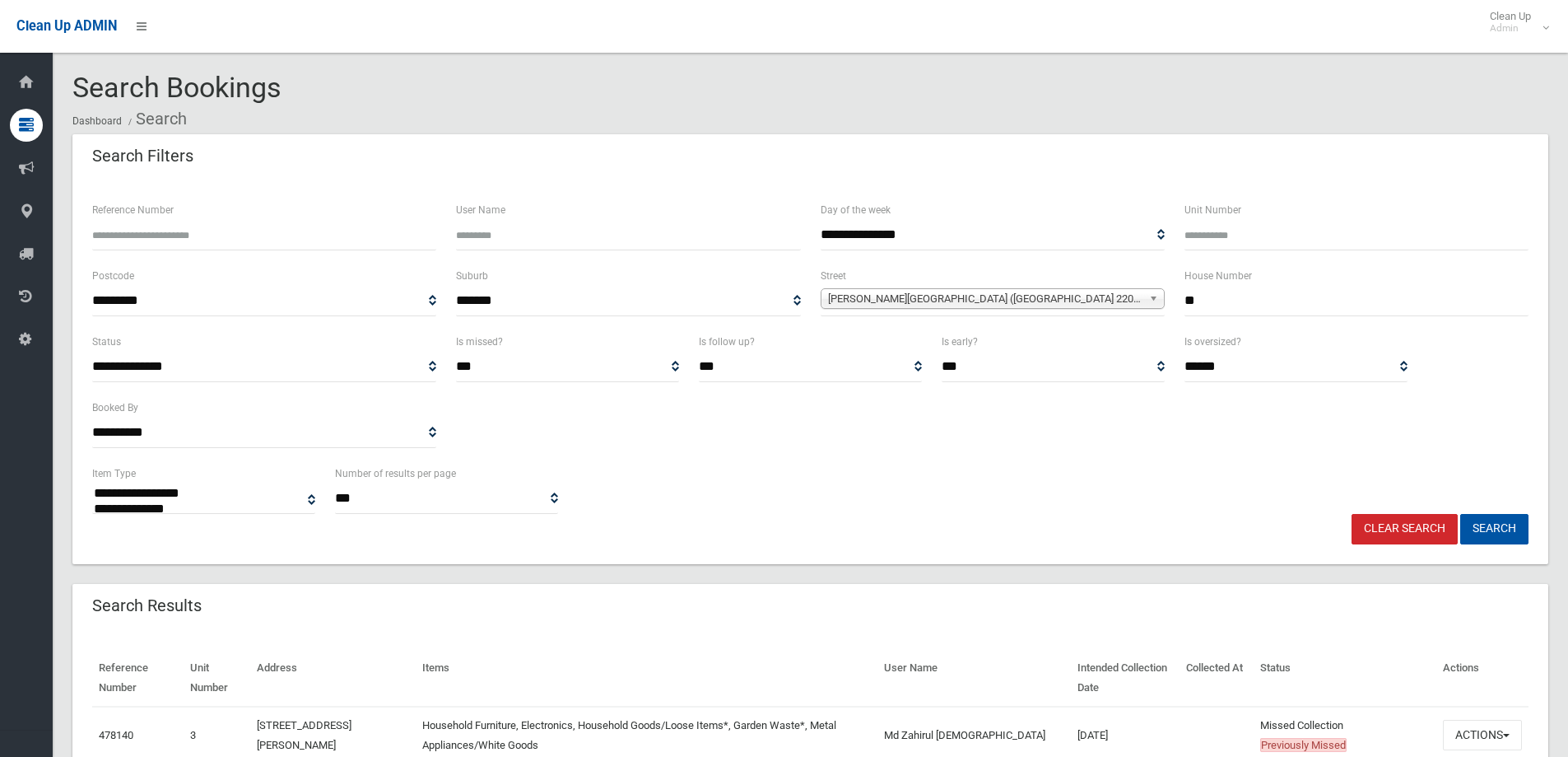
select select
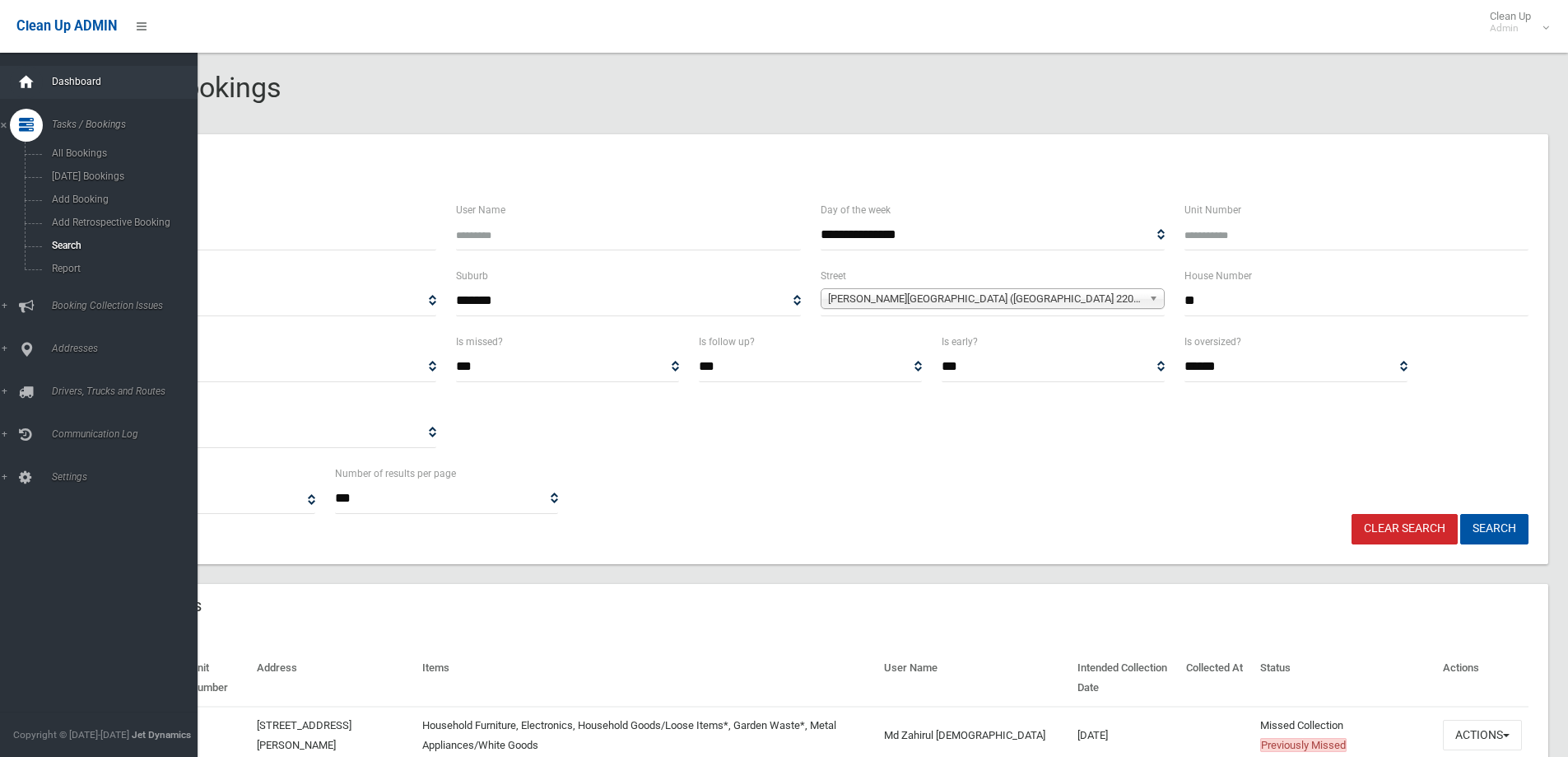
click at [37, 85] on div at bounding box center [26, 82] width 33 height 33
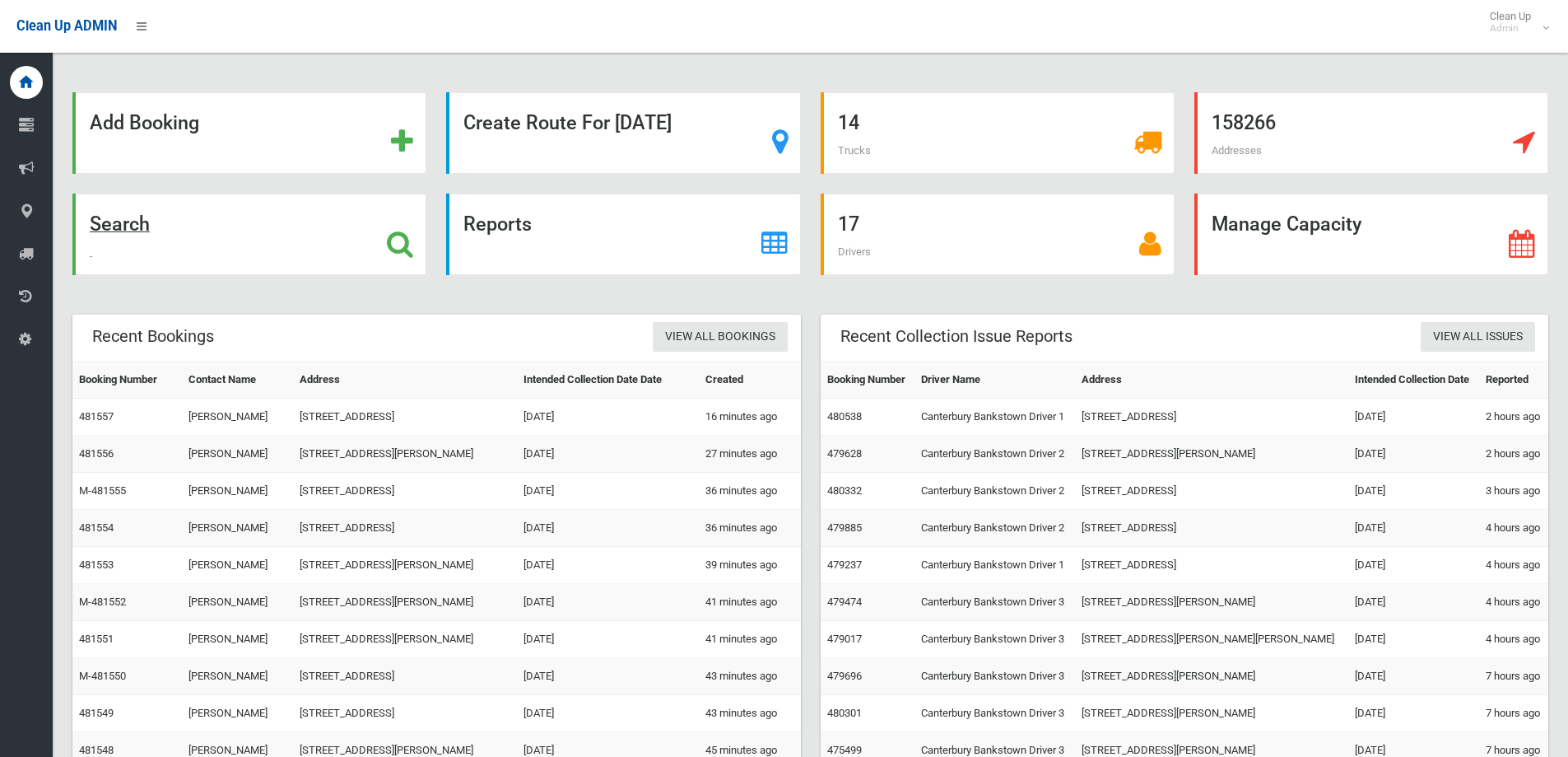
click at [253, 246] on div "Search" at bounding box center [249, 233] width 354 height 81
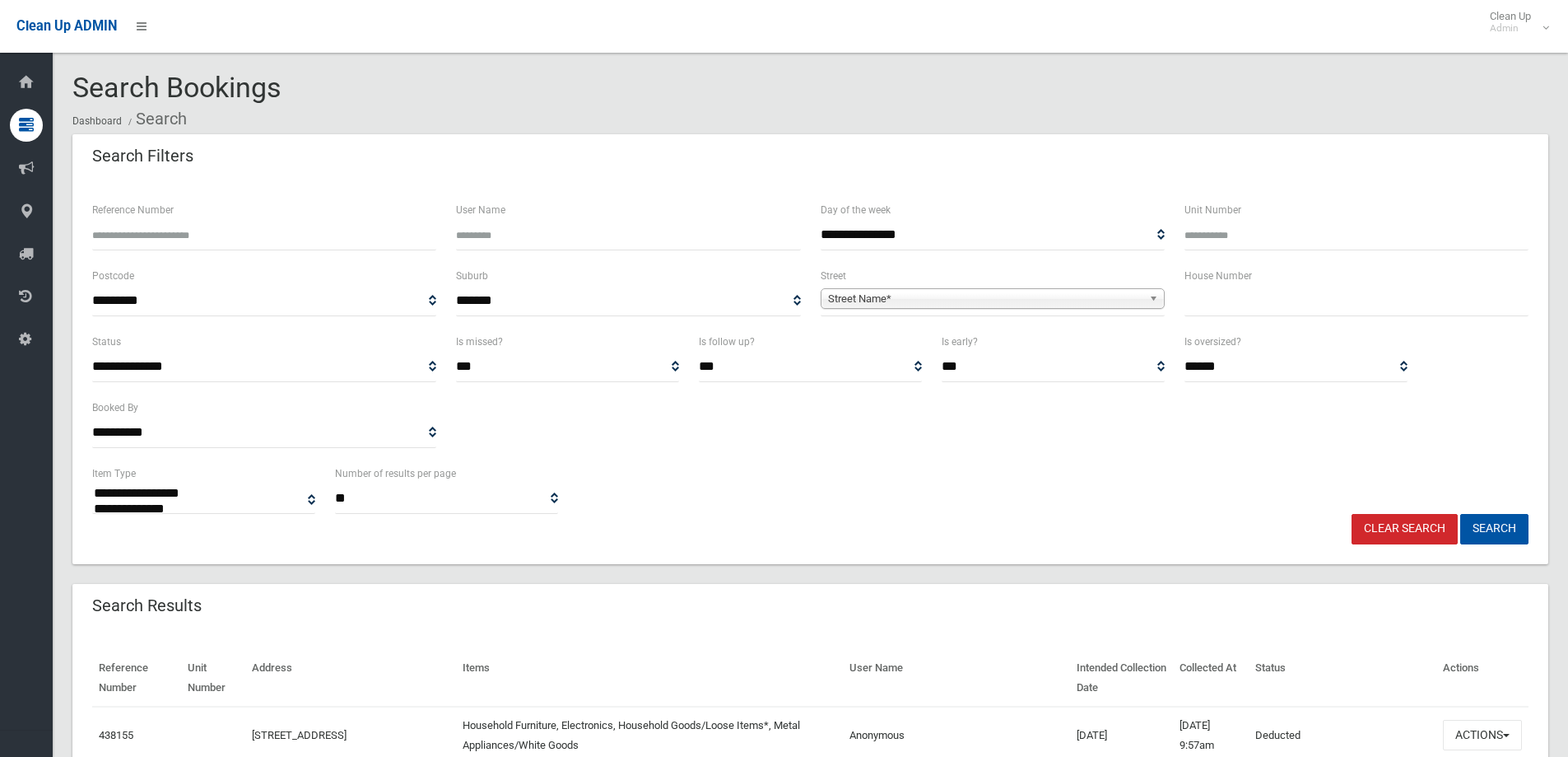
select select
